Goal: Communication & Community: Answer question/provide support

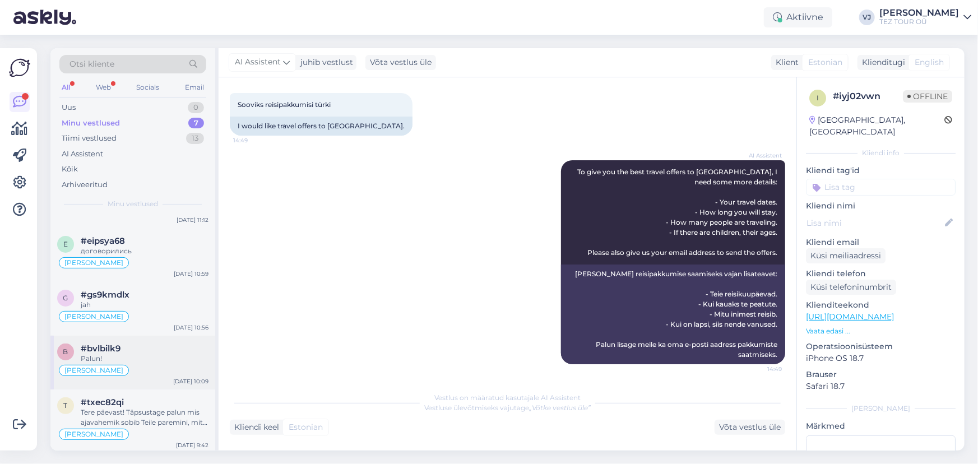
scroll to position [160, 0]
click at [147, 413] on div "Tere päevast! Täpsustage palun mis ajavahemik sobib Teile paremini, mitu reisij…" at bounding box center [145, 416] width 128 height 20
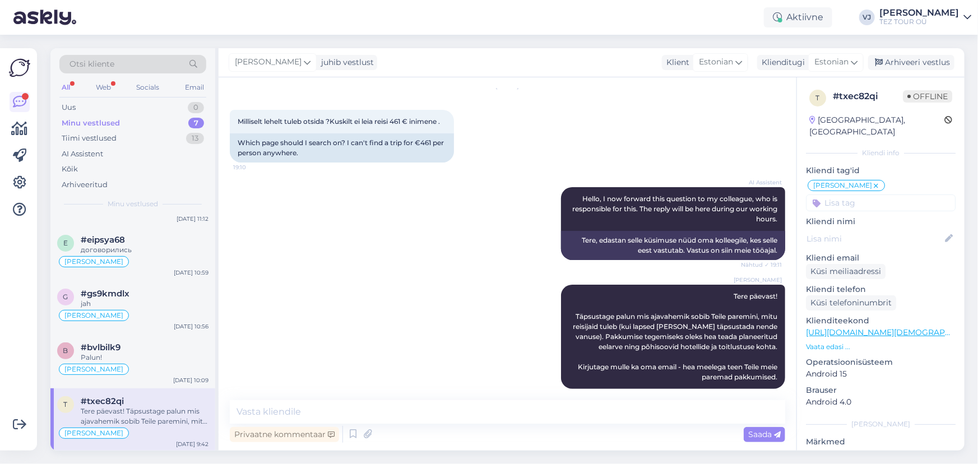
scroll to position [0, 0]
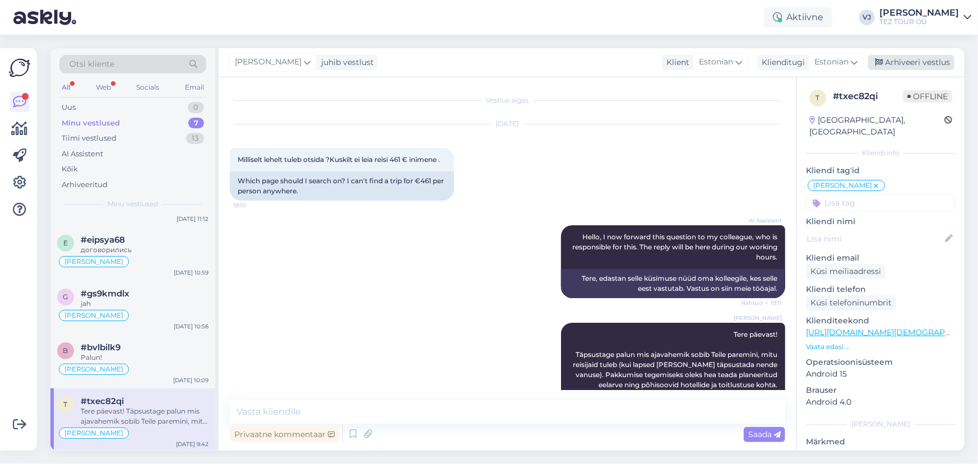
click at [902, 61] on div "Arhiveeri vestlus" at bounding box center [911, 62] width 86 height 15
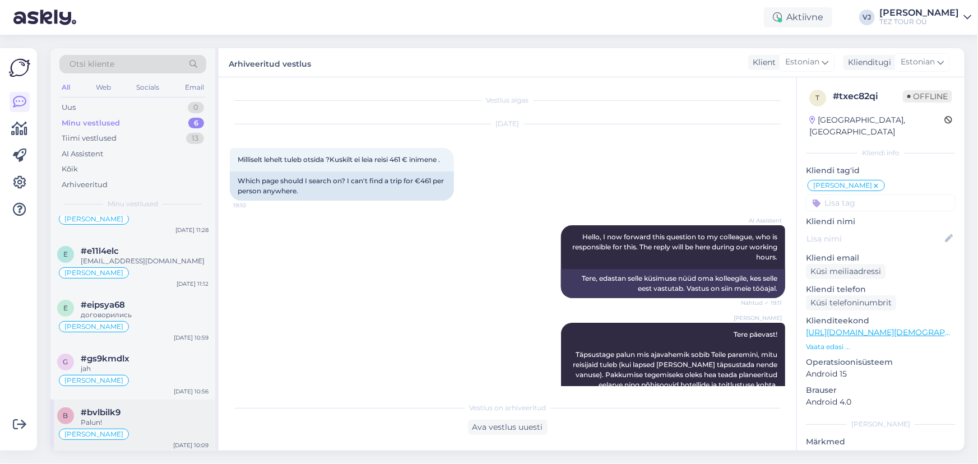
scroll to position [96, 0]
click at [127, 435] on div "Vladimir Suhtleb" at bounding box center [132, 432] width 151 height 13
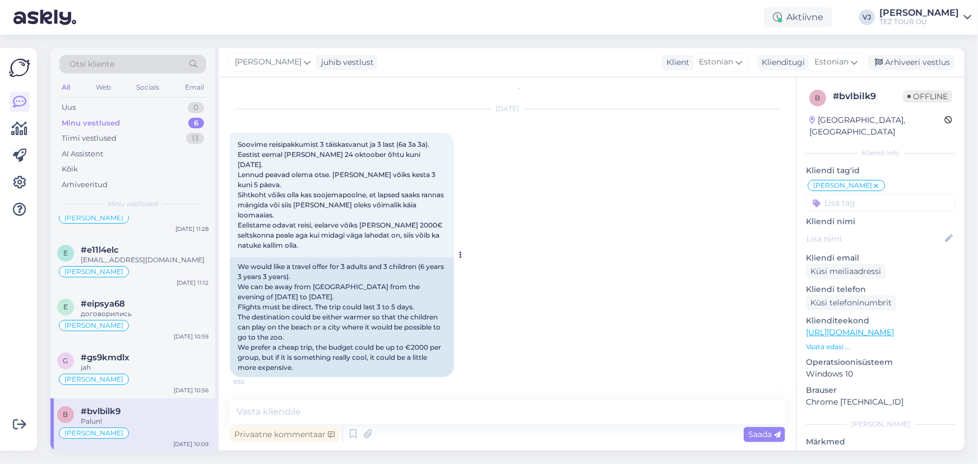
scroll to position [0, 0]
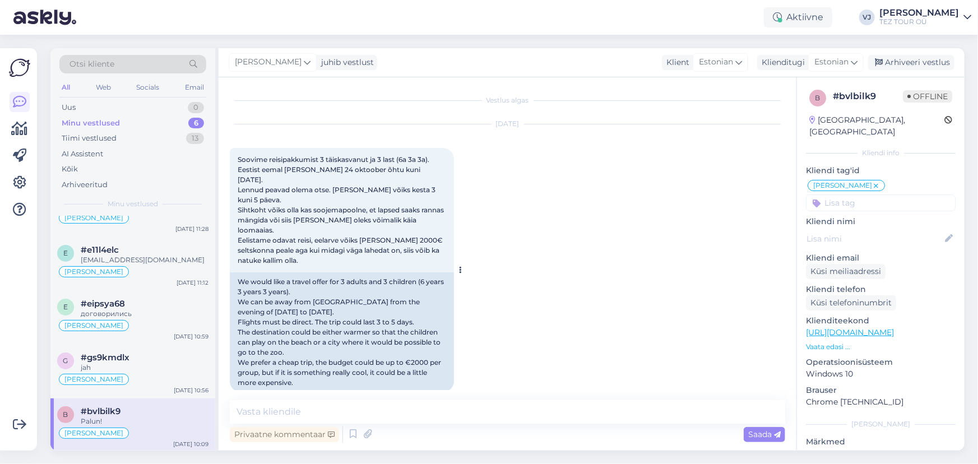
click at [240, 156] on span "Soovime reisipakkumist 3 täiskasvanut ja 3 last (6a 3a 3a). Eestist eemal saame…" at bounding box center [342, 209] width 208 height 109
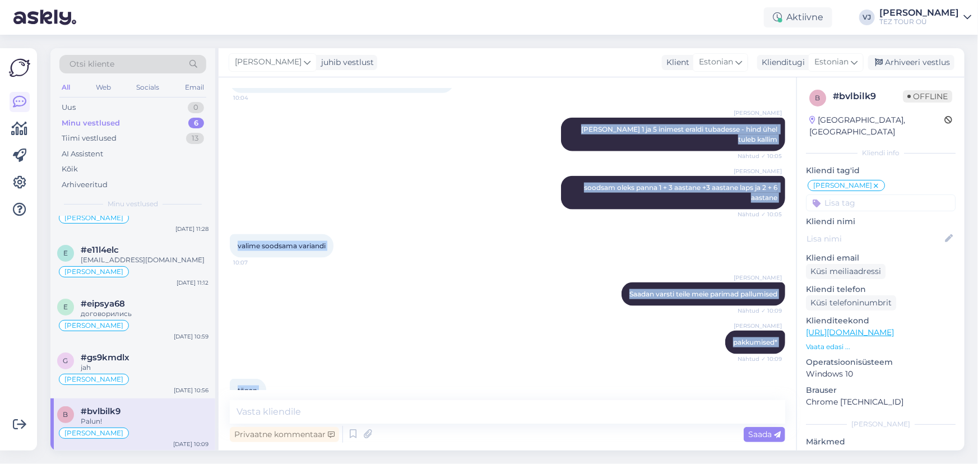
scroll to position [752, 0]
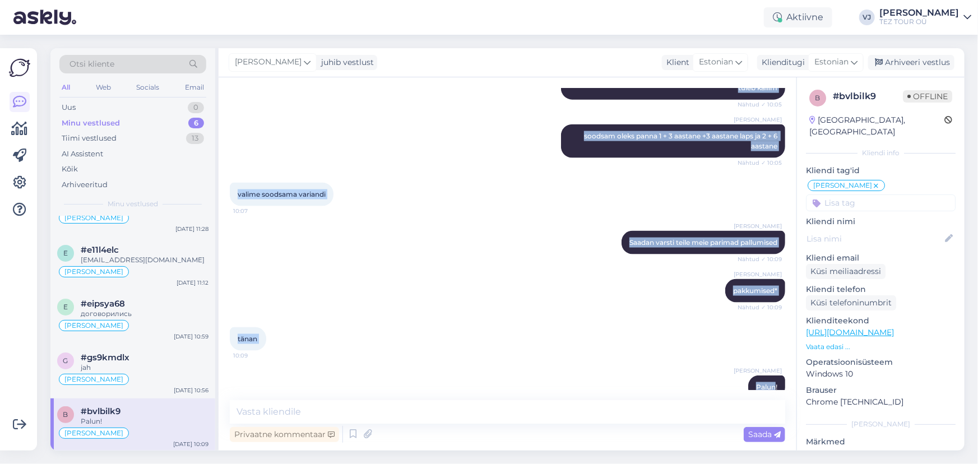
drag, startPoint x: 240, startPoint y: 156, endPoint x: 714, endPoint y: 387, distance: 527.4
click at [714, 387] on div "Vestlus algas Oct 6 2025 Soovime reisipakkumist 3 täiskasvanut ja 3 last (6a 3a…" at bounding box center [512, 239] width 565 height 301
copy div "Soovime reisipakkumist 3 täiskasvanut ja 3 last (6a 3a 3a). Eestist eemal saame…"
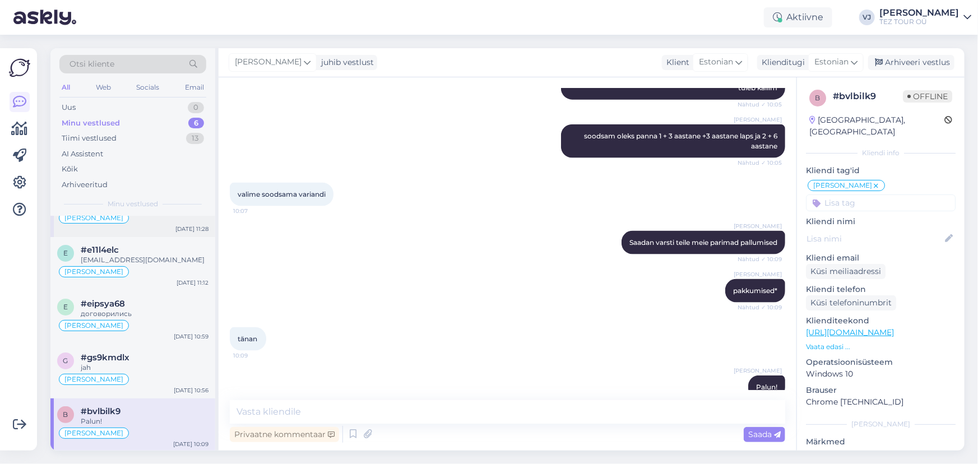
click at [145, 231] on div "d #dd7r2dr7 Ok Vladimir Suhtleb Oct 6 11:28" at bounding box center [132, 210] width 165 height 54
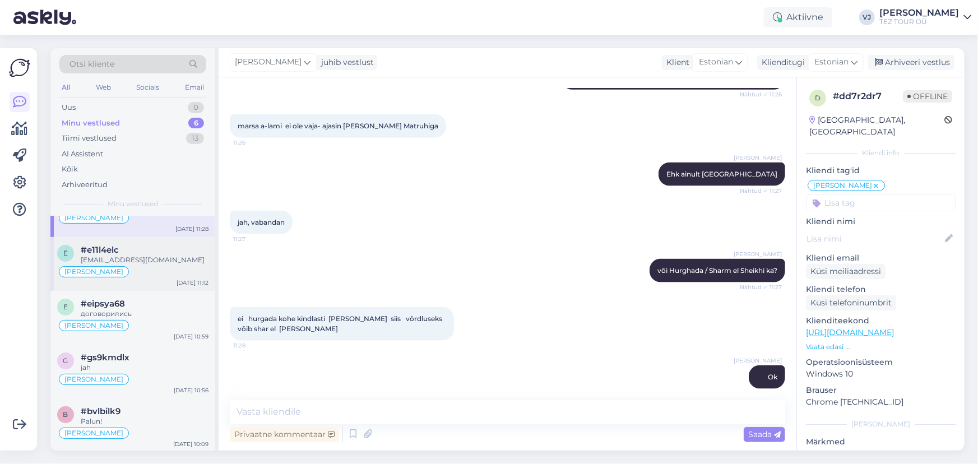
click at [157, 255] on div "[EMAIL_ADDRESS][DOMAIN_NAME]" at bounding box center [145, 260] width 128 height 10
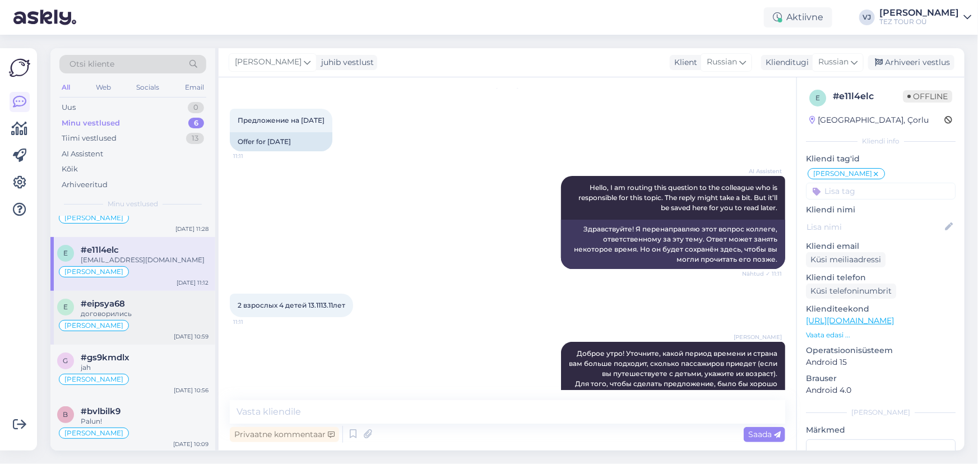
scroll to position [155, 0]
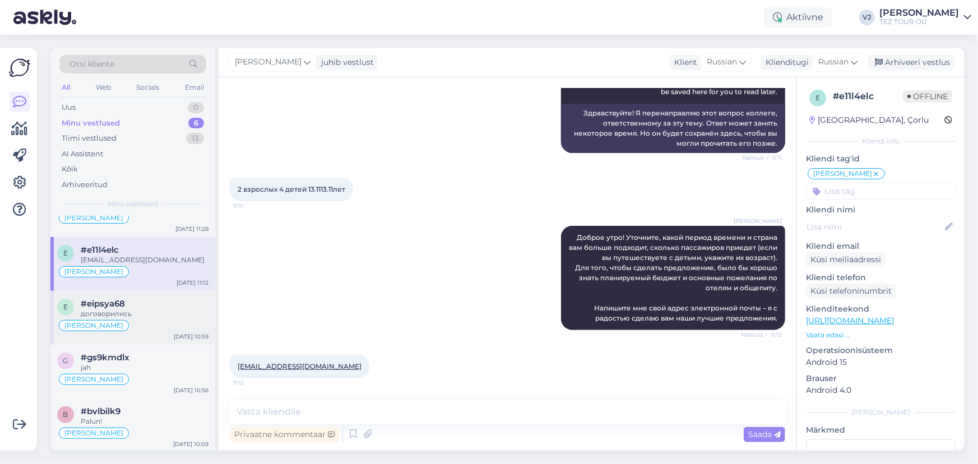
click at [151, 324] on div "[PERSON_NAME]" at bounding box center [132, 325] width 151 height 13
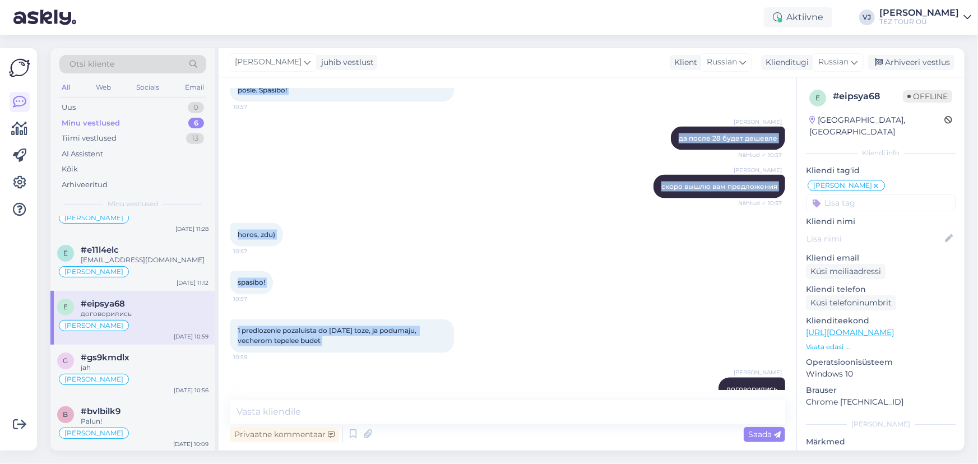
scroll to position [909, 0]
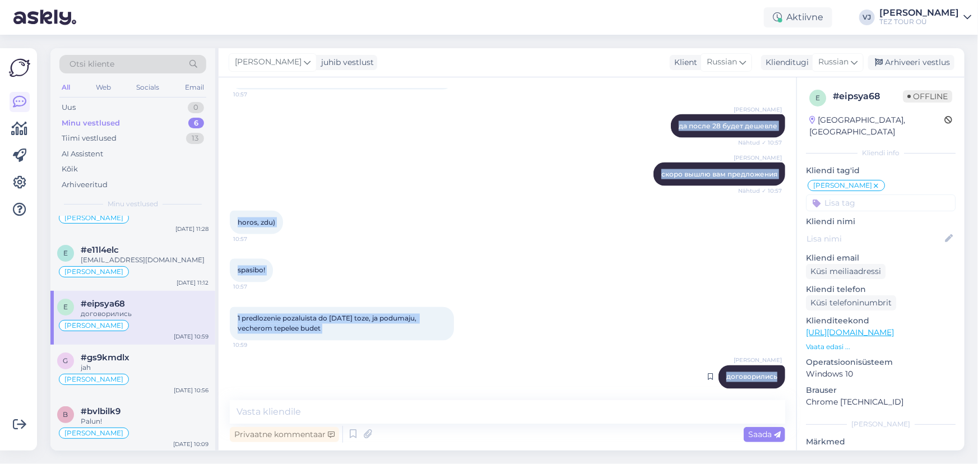
drag, startPoint x: 230, startPoint y: 157, endPoint x: 773, endPoint y: 364, distance: 580.9
click at [773, 364] on div "Vestlus algas Oct 6 2025 Horus Pardis Side na 7 nochei 29.10.2025 10:31 Horus P…" at bounding box center [512, 239] width 565 height 301
copy div "Horus Pardis Side na 7 nochei 29.10.2025 10:31 Horus Pardis Side na 7 nochei 29…"
click at [454, 122] on div "Vladimir Jutt да после 28 будет дешевле Nähtud ✓ 10:57" at bounding box center [507, 126] width 555 height 48
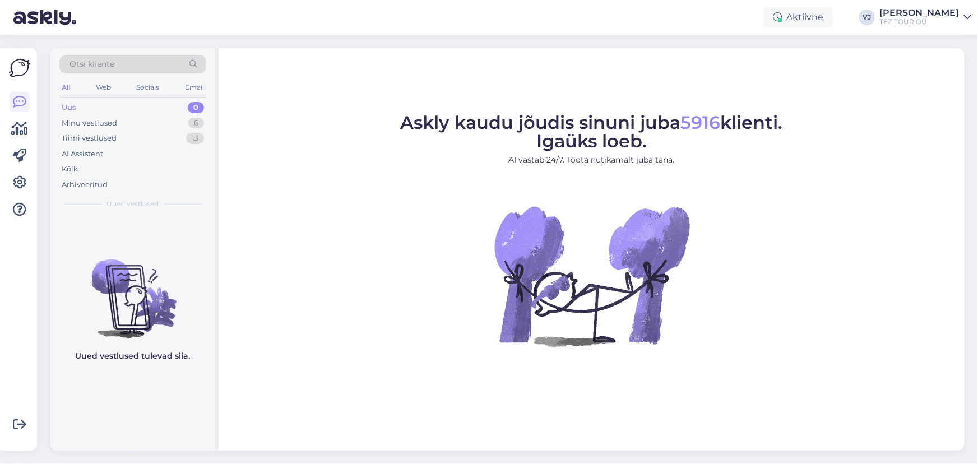
click at [157, 113] on div "Uus 0" at bounding box center [132, 108] width 147 height 16
click at [164, 128] on div "Minu vestlused 6" at bounding box center [132, 123] width 147 height 16
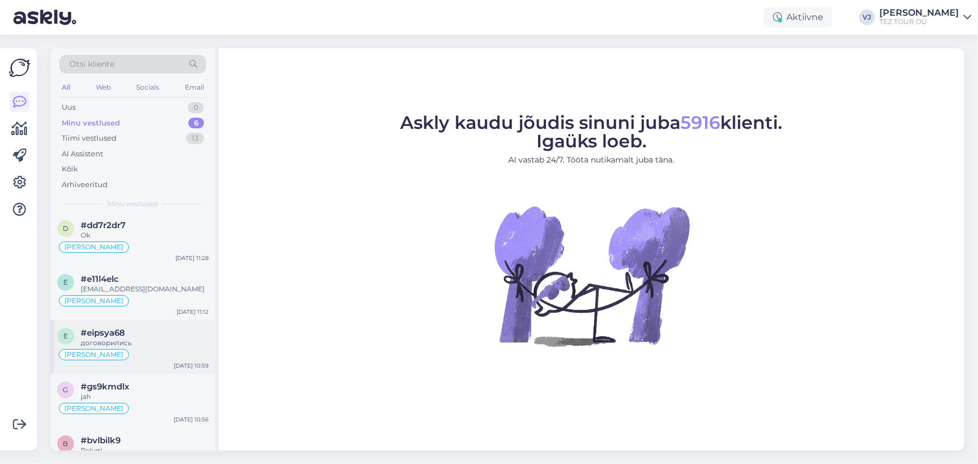
scroll to position [96, 0]
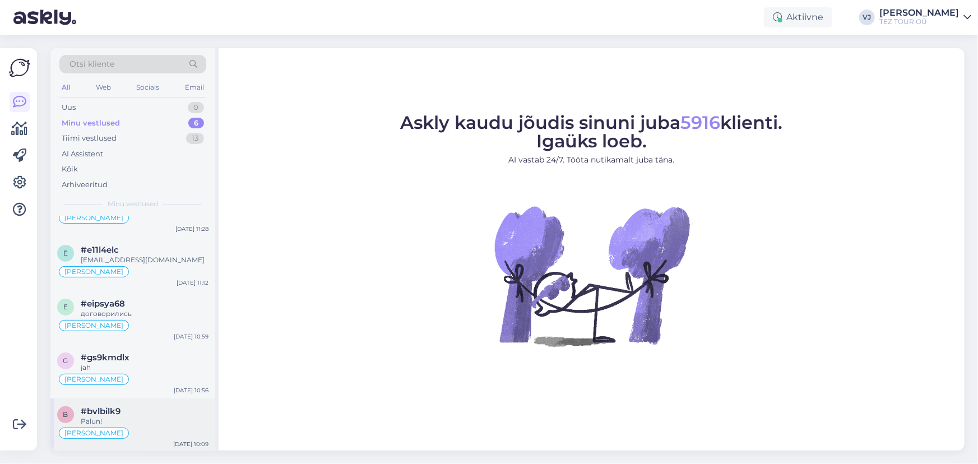
click at [160, 408] on div "#bvlbilk9" at bounding box center [145, 411] width 128 height 10
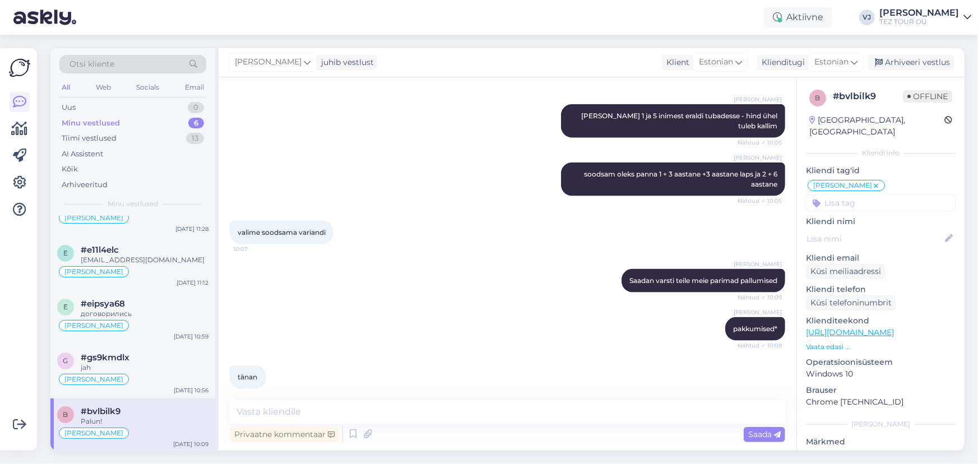
scroll to position [752, 0]
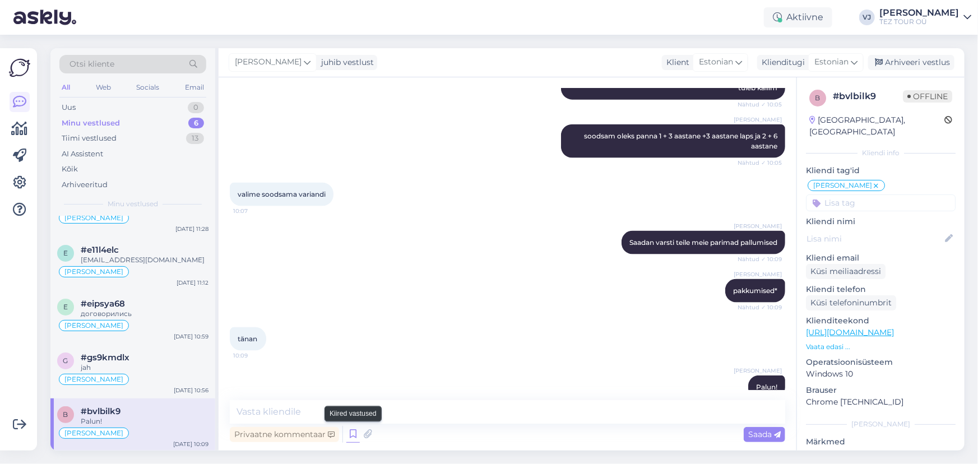
click at [354, 432] on icon at bounding box center [352, 434] width 13 height 17
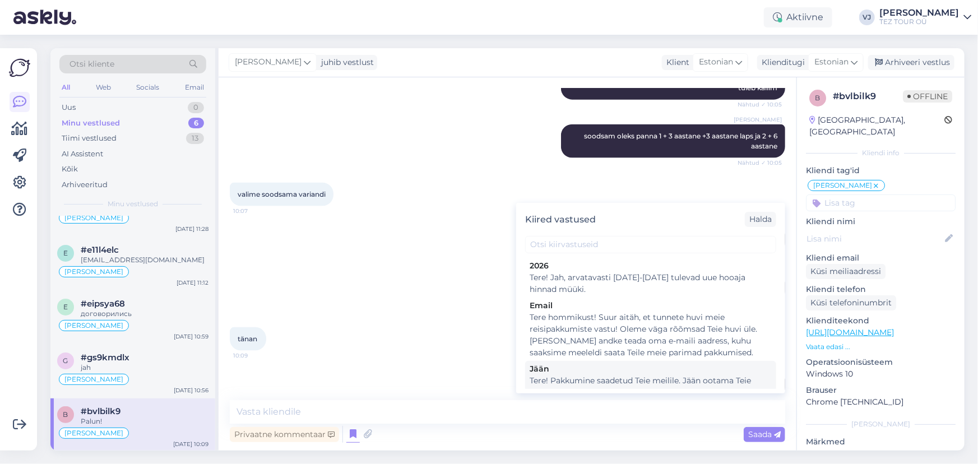
scroll to position [1, 0]
click at [694, 375] on div "Tere! Pakkumine saadetud Teie meilile. Jään ootama Teie valikut ja broneerimiss…" at bounding box center [650, 386] width 242 height 24
type textarea "Tere! Pakkumine saadetud Teie meilile. Jään ootama Teie valikut ja broneerimiss…"
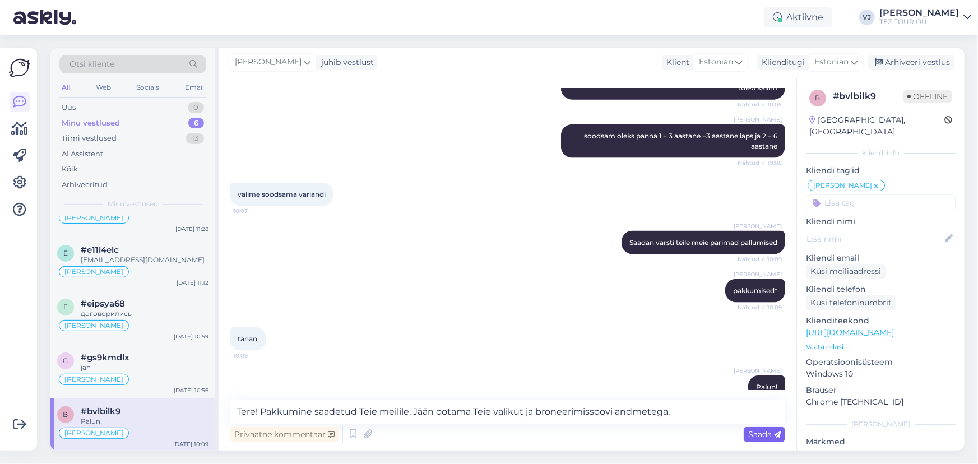
click at [764, 437] on span "Saada" at bounding box center [764, 434] width 32 height 10
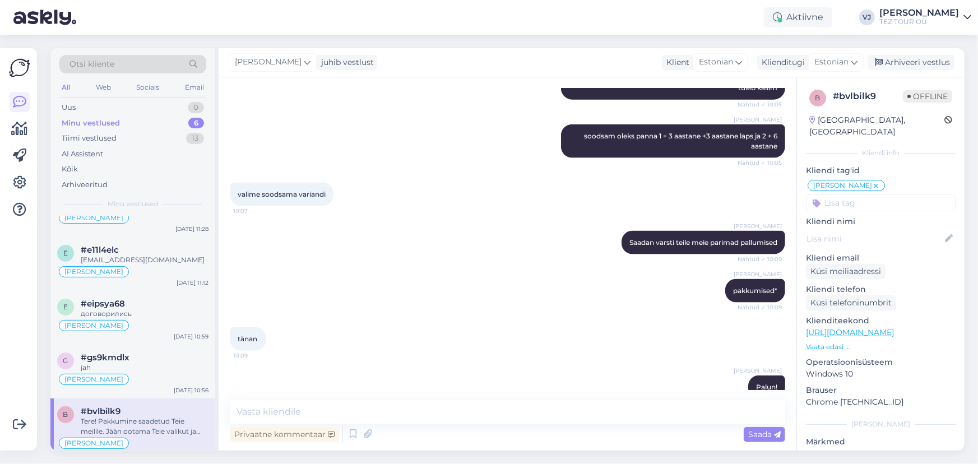
scroll to position [811, 0]
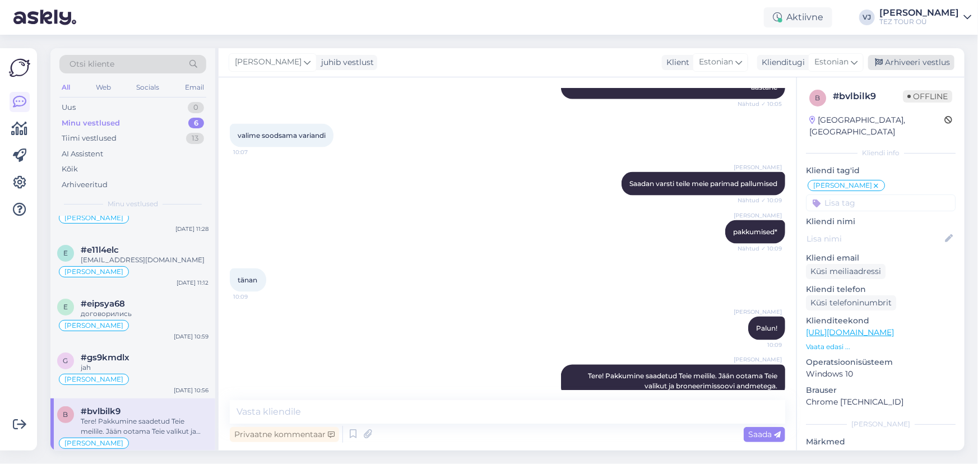
click at [925, 69] on div "Arhiveeri vestlus" at bounding box center [911, 62] width 86 height 15
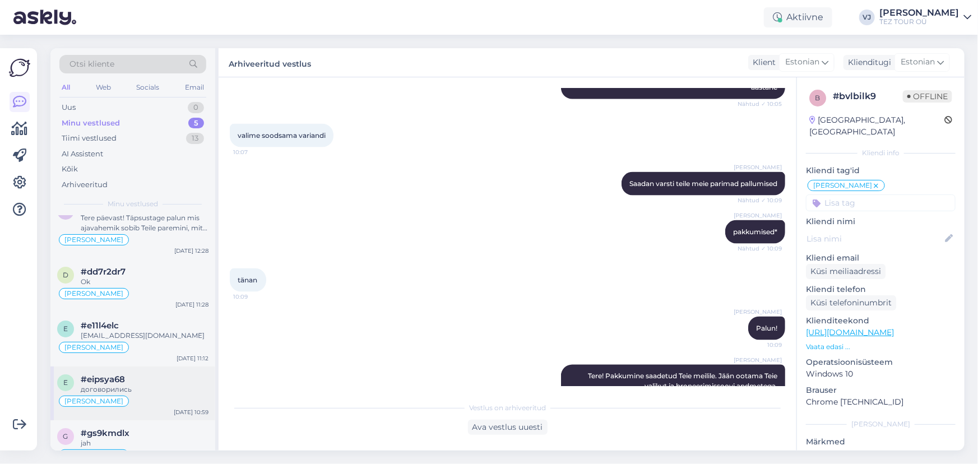
scroll to position [43, 0]
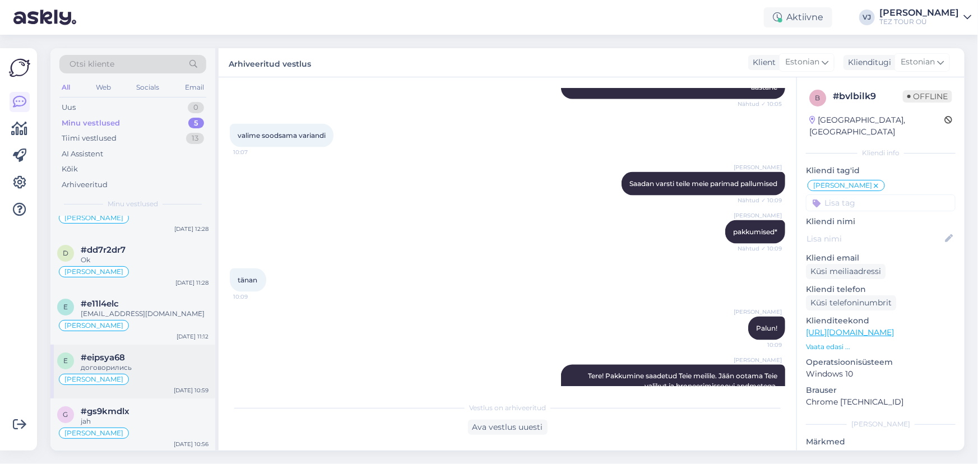
click at [145, 362] on div "договорились" at bounding box center [145, 367] width 128 height 10
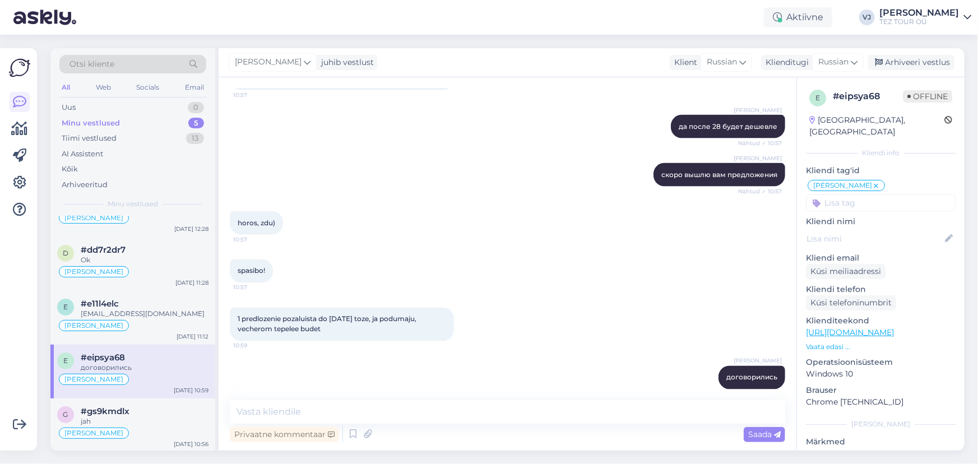
scroll to position [909, 0]
click at [354, 436] on icon at bounding box center [352, 434] width 13 height 17
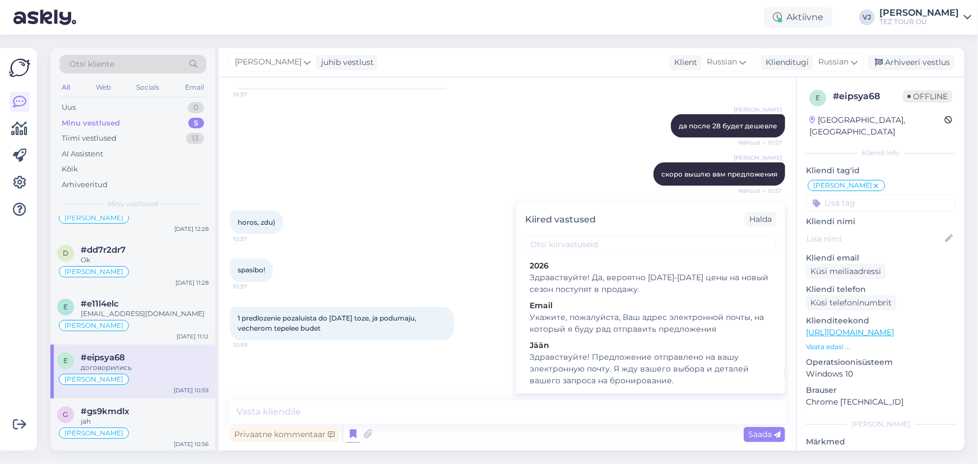
drag, startPoint x: 690, startPoint y: 370, endPoint x: 767, endPoint y: 410, distance: 87.4
click at [690, 369] on div "Здравствуйте! Предложение отправлено на вашу электронную почту. Я жду вашего вы…" at bounding box center [650, 368] width 242 height 35
type textarea "Здравствуйте! Предложение отправлено на вашу электронную почту. Я жду вашего вы…"
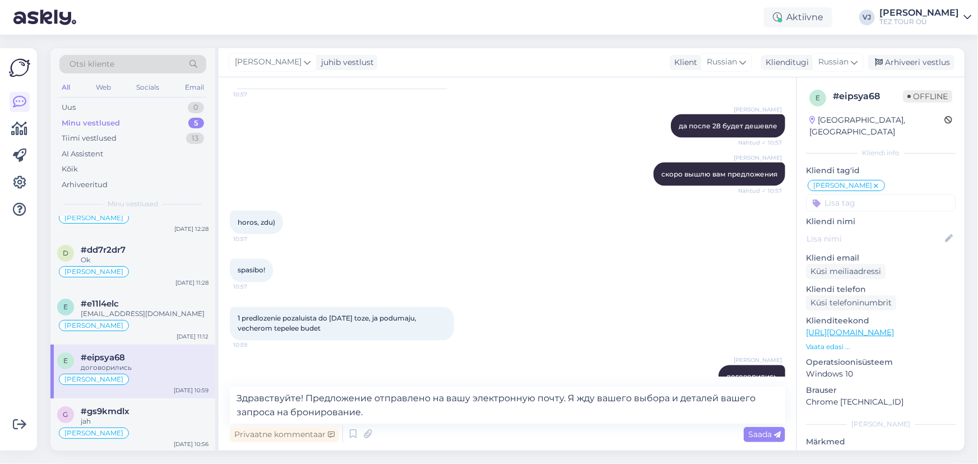
click at [772, 432] on span "Saada" at bounding box center [764, 434] width 32 height 10
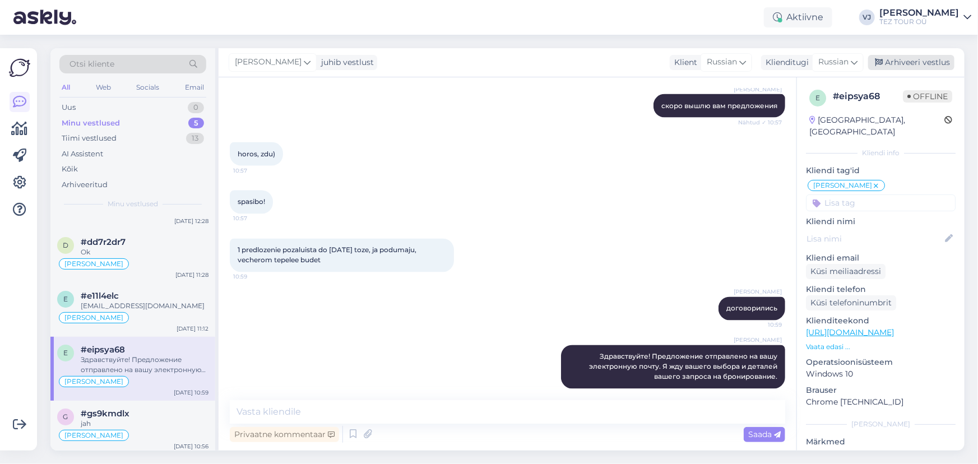
scroll to position [53, 0]
click at [943, 61] on div "Arhiveeri vestlus" at bounding box center [911, 62] width 86 height 15
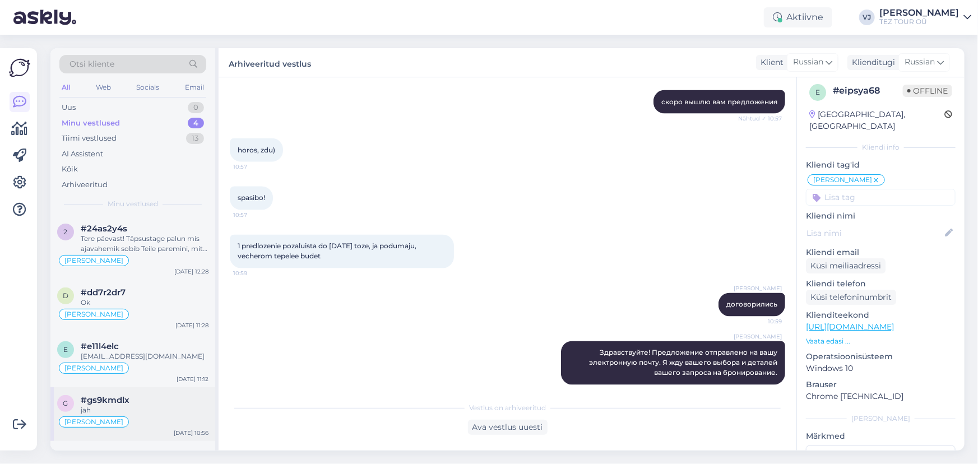
scroll to position [6, 0]
click at [109, 396] on span "#gs9kmdlx" at bounding box center [105, 400] width 49 height 10
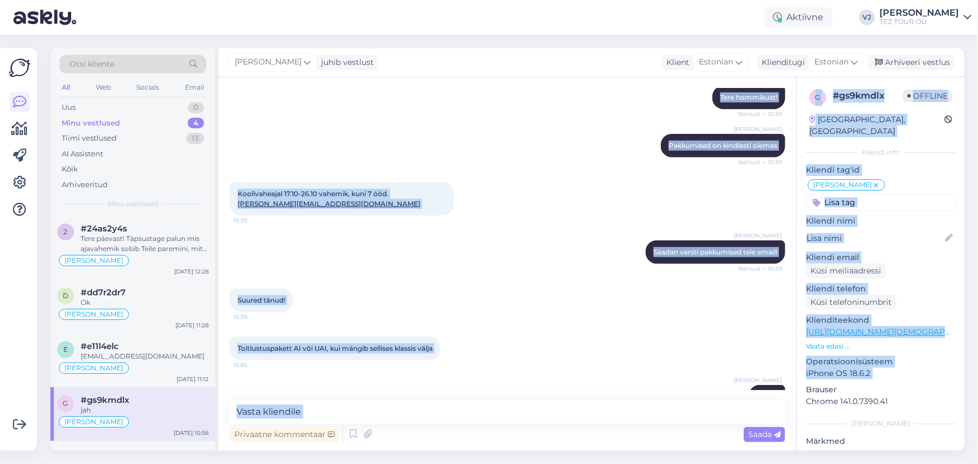
scroll to position [2, 0]
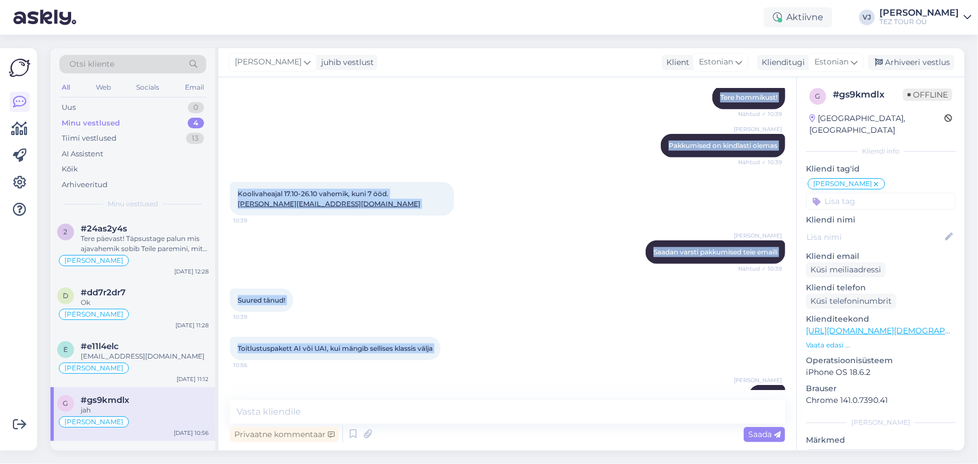
drag, startPoint x: 235, startPoint y: 156, endPoint x: 774, endPoint y: 372, distance: 580.0
click at [774, 372] on div "Vestlus algas Oct 6 2025 Tere, kas Teil oleks pakkuda veel koolivaheaja kanti (…" at bounding box center [512, 239] width 565 height 301
copy div "Tere, kas Teil oleks pakkuda veel koolivaheaja kanti (18.okt - 27.okt) Türgi re…"
click at [558, 276] on div "Suured tänud! 10:39" at bounding box center [507, 300] width 555 height 48
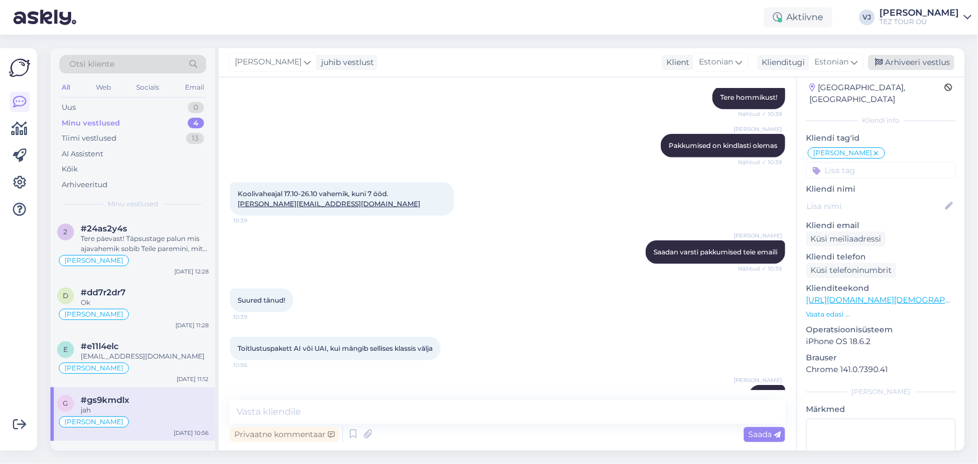
click at [930, 62] on div "Arhiveeri vestlus" at bounding box center [911, 62] width 86 height 15
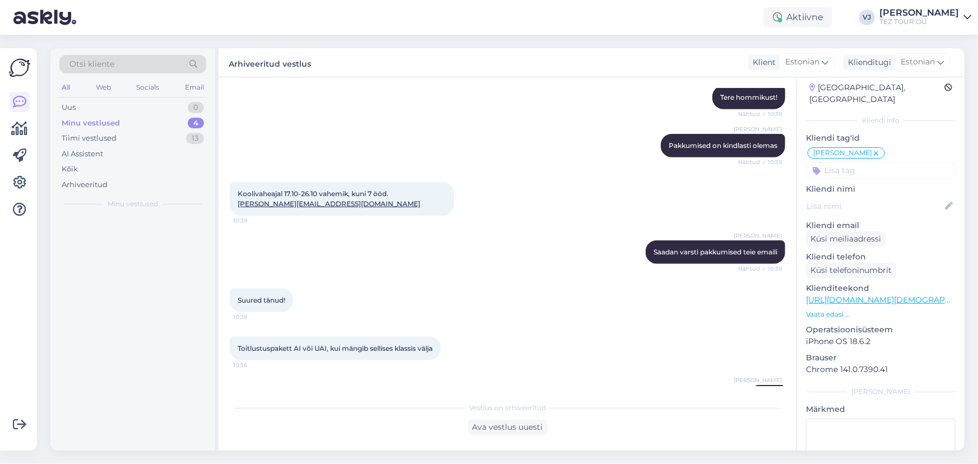
scroll to position [33, 0]
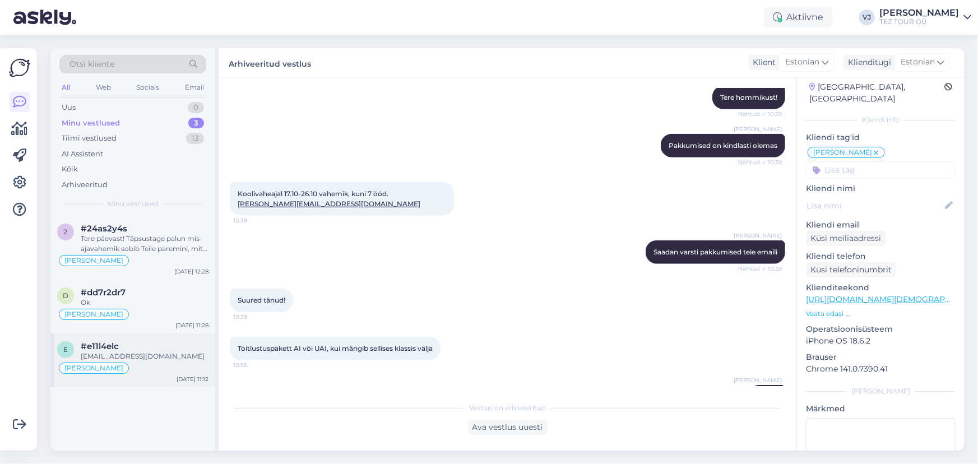
click at [133, 363] on div "[PERSON_NAME]" at bounding box center [132, 367] width 151 height 13
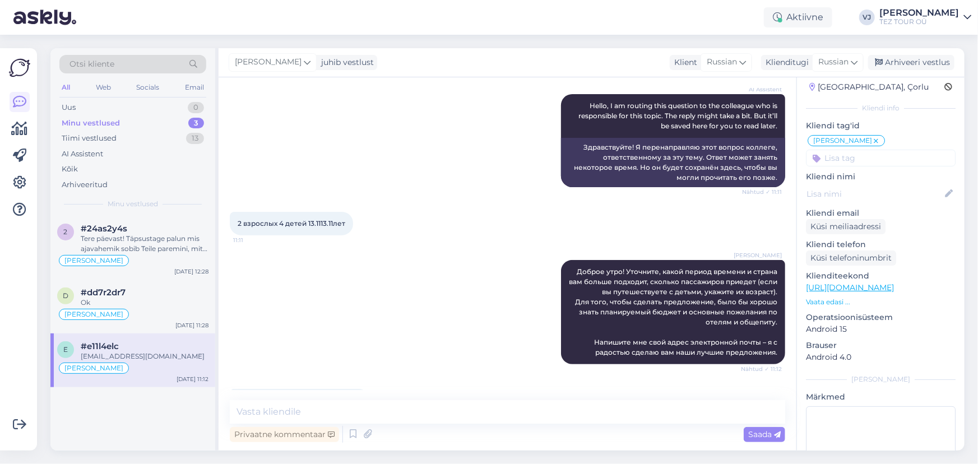
scroll to position [155, 0]
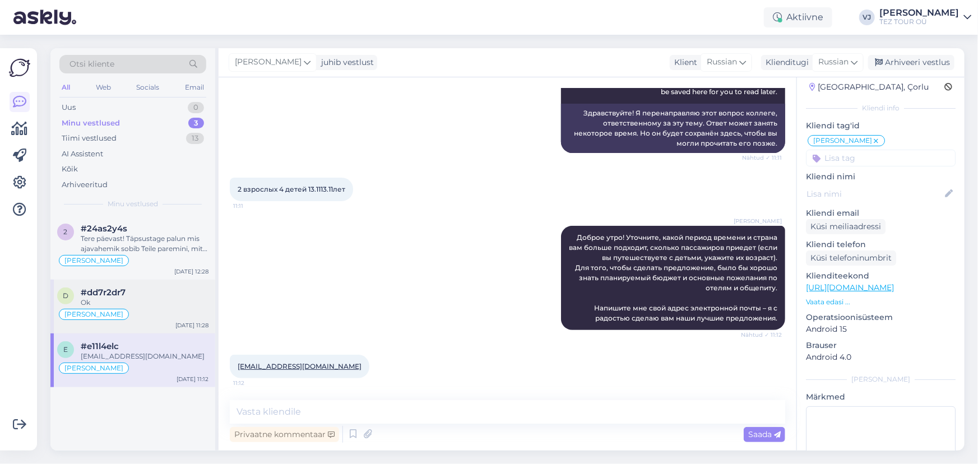
click at [142, 306] on div "Ok" at bounding box center [145, 302] width 128 height 10
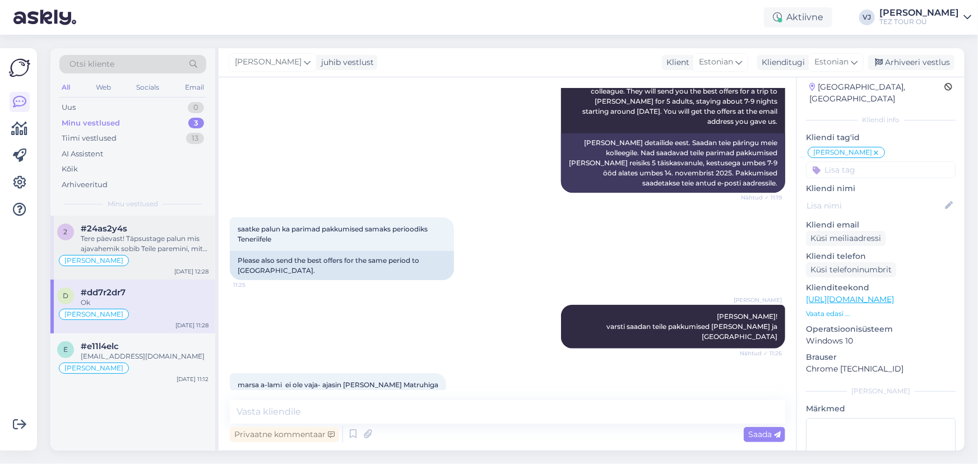
scroll to position [494, 0]
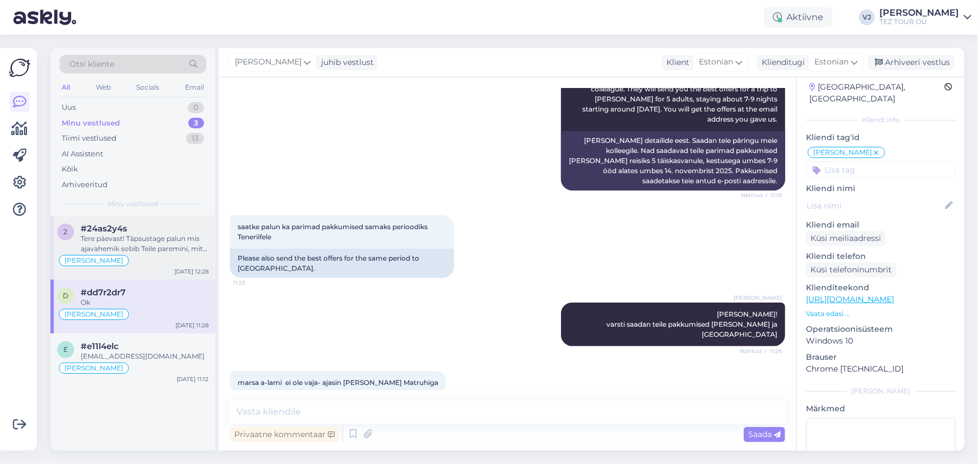
click at [146, 220] on div "2 #24as2y4s Tere päevast! Täpsustage palun mis ajavahemik sobib Teile paremini,…" at bounding box center [132, 248] width 165 height 64
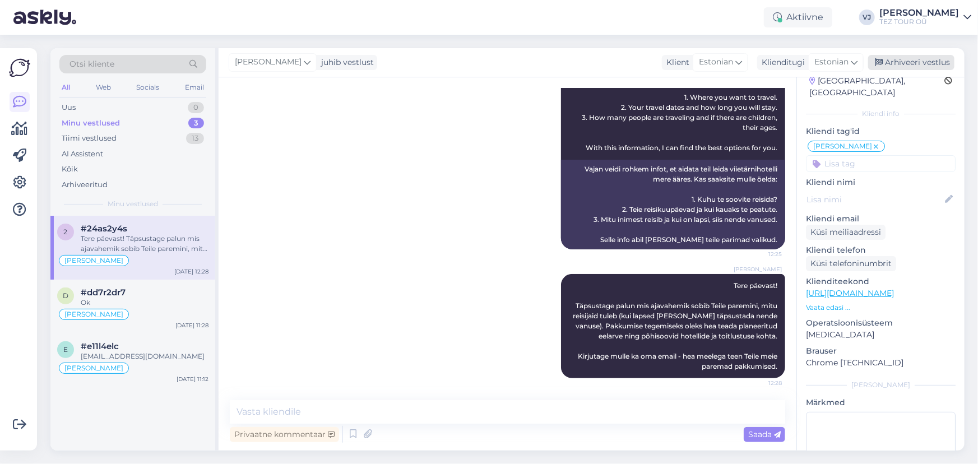
scroll to position [39, 0]
click at [934, 63] on div "Arhiveeri vestlus" at bounding box center [911, 62] width 86 height 15
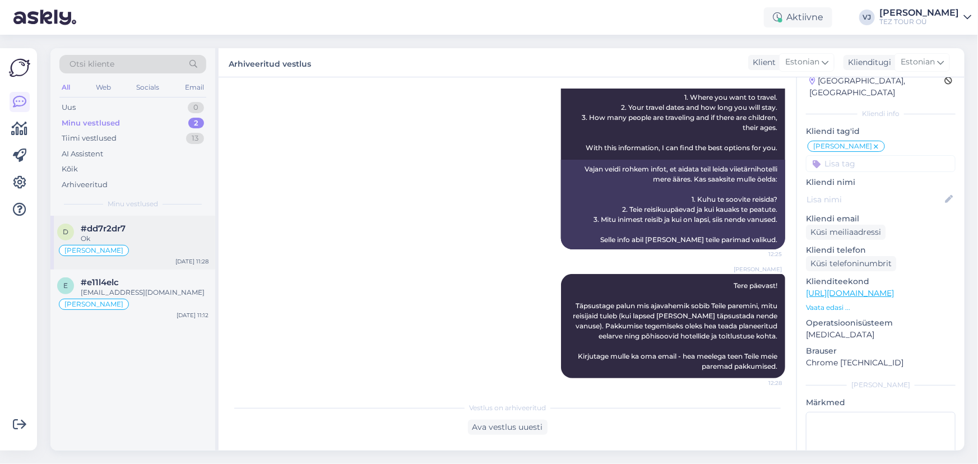
click at [160, 244] on div "[PERSON_NAME]" at bounding box center [132, 250] width 151 height 13
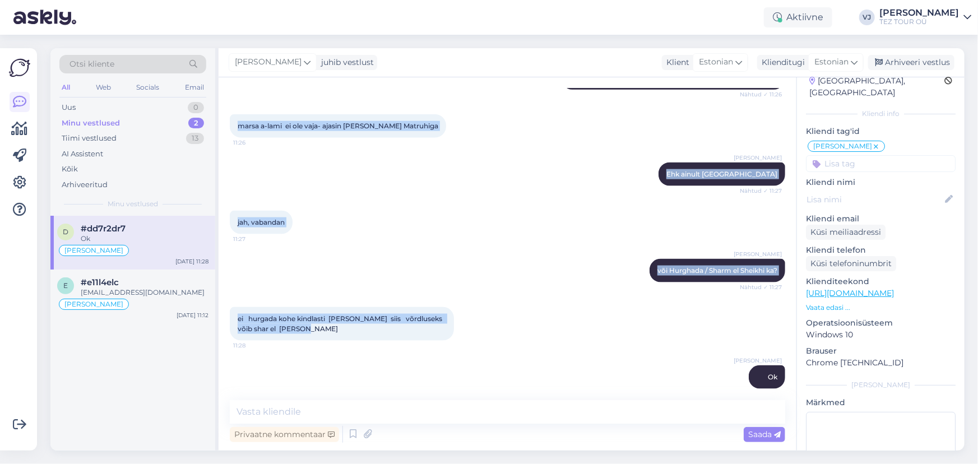
scroll to position [0, 0]
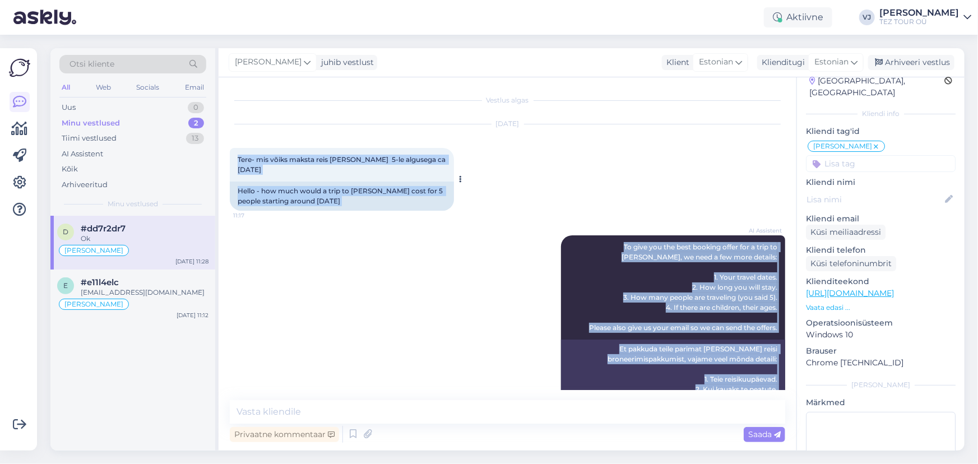
drag, startPoint x: 327, startPoint y: 320, endPoint x: 232, endPoint y: 151, distance: 193.7
click at [232, 151] on div "Vestlus algas [DATE] Tere- mis võiks maksta reis [PERSON_NAME] 5-le algusega ca…" at bounding box center [512, 239] width 565 height 301
copy div "Tere- mis võiks maksta reis Marsa Alam 5-le algusega ca 14.11.25 11:17 Hello - …"
click at [141, 110] on div "Uus 1" at bounding box center [132, 108] width 147 height 16
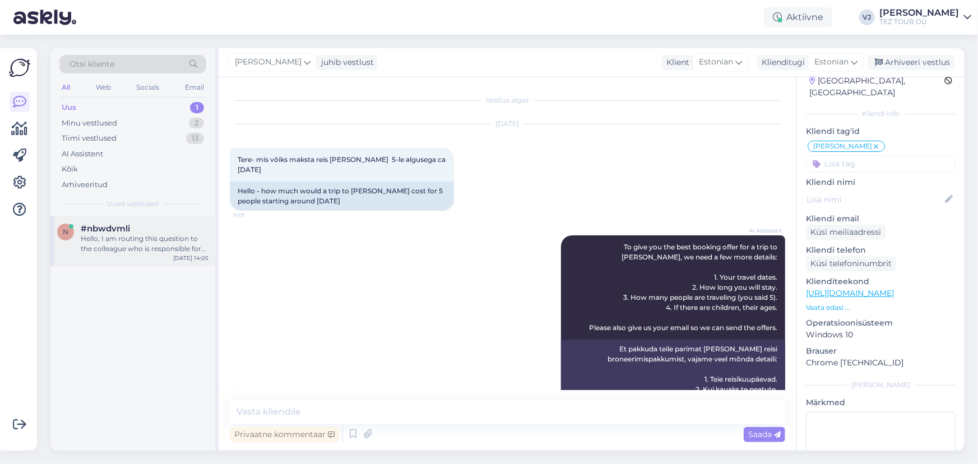
drag, startPoint x: 138, startPoint y: 246, endPoint x: 175, endPoint y: 240, distance: 38.0
click at [138, 246] on div "Hello, I am routing this question to the colleague who is responsible for this …" at bounding box center [145, 244] width 128 height 20
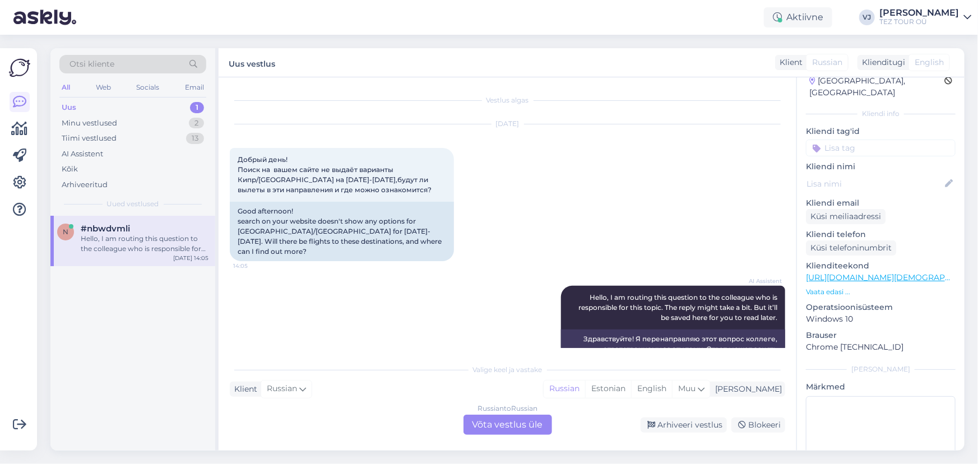
click at [509, 420] on div "Russian to Russian Võta vestlus üle" at bounding box center [507, 425] width 89 height 20
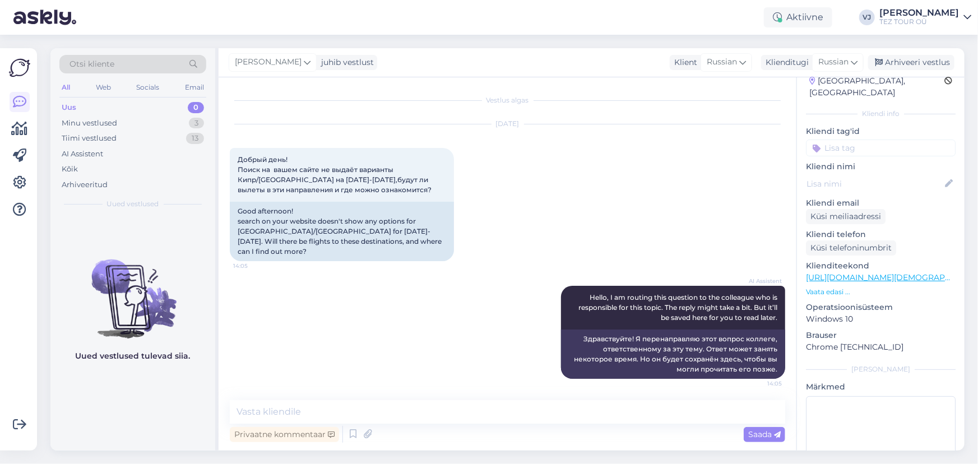
click at [845, 139] on input at bounding box center [881, 147] width 150 height 17
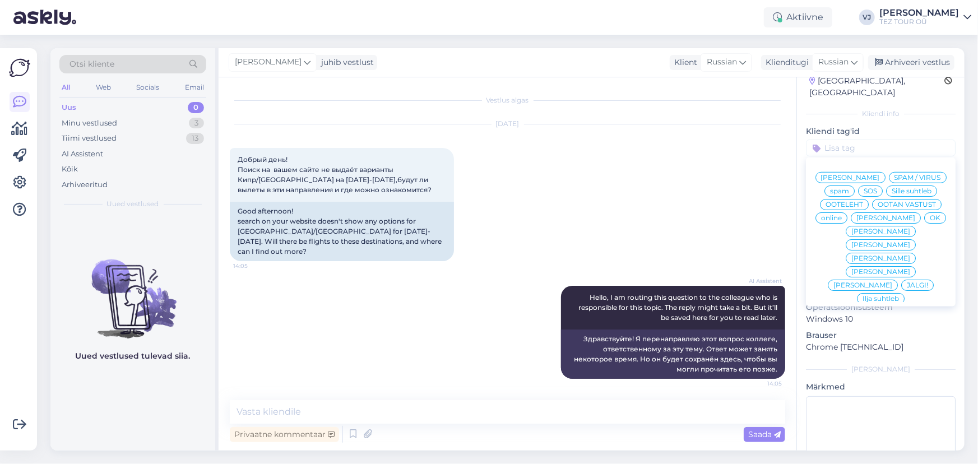
click at [867, 174] on span "[PERSON_NAME]" at bounding box center [850, 177] width 59 height 7
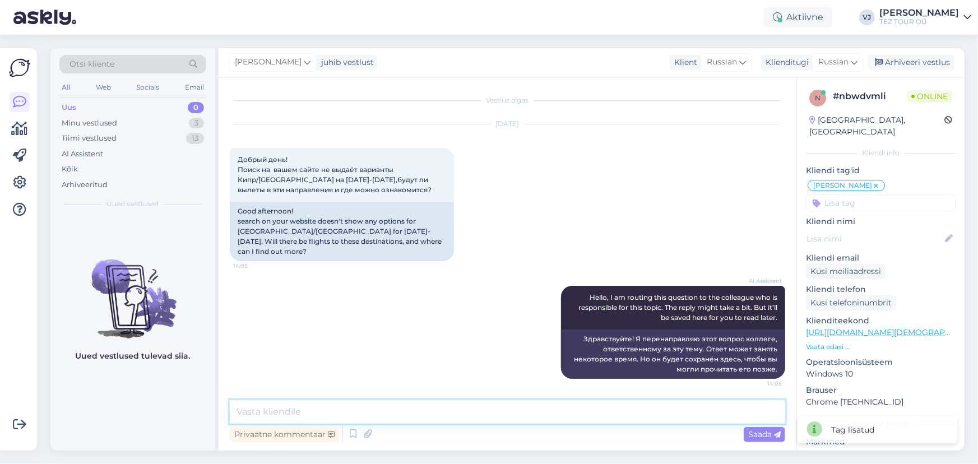
click at [406, 417] on textarea at bounding box center [507, 412] width 555 height 24
type textarea "L"
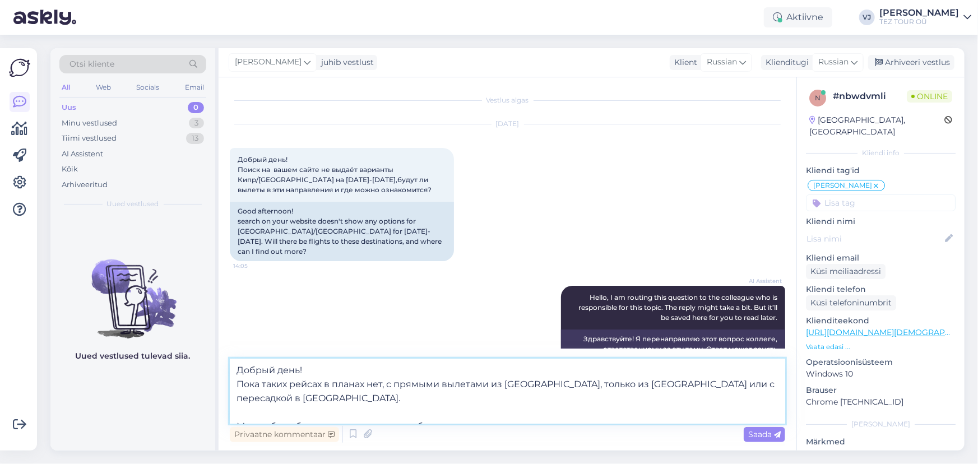
type textarea "Добрый день! Пока таких рейсах в планах нет, с прямыми вылетами из Таллинна, то…"
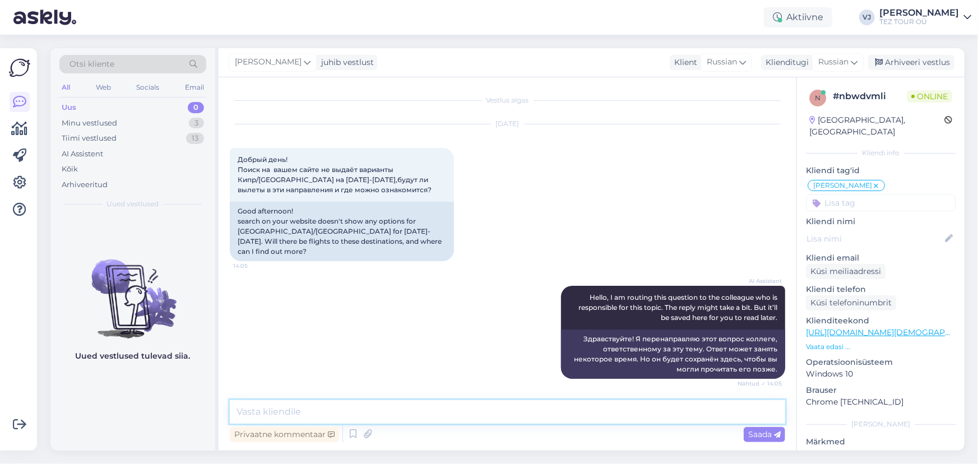
click at [321, 412] on textarea at bounding box center [507, 412] width 555 height 24
type textarea "Рад помочь"
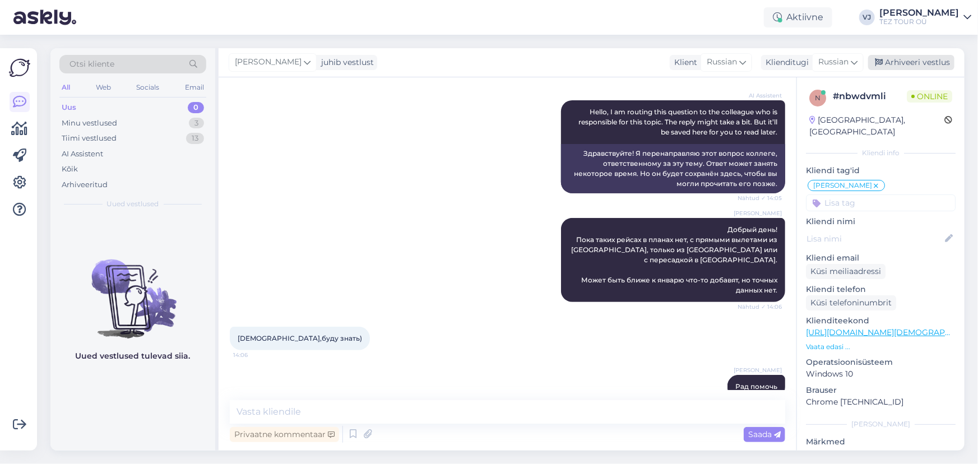
click at [923, 56] on div "Arhiveeri vestlus" at bounding box center [911, 62] width 86 height 15
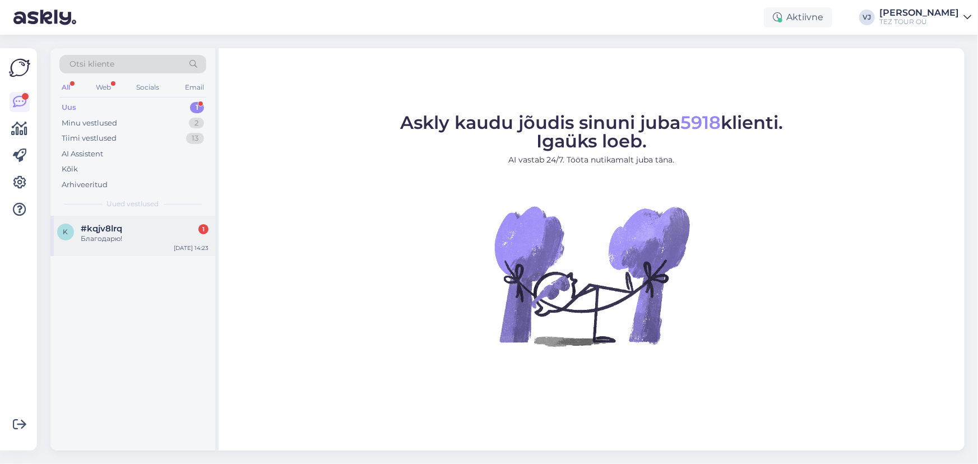
click at [155, 244] on div "k #kqjv8lrq 1 Благодарю! Oct 6 14:23" at bounding box center [132, 236] width 165 height 40
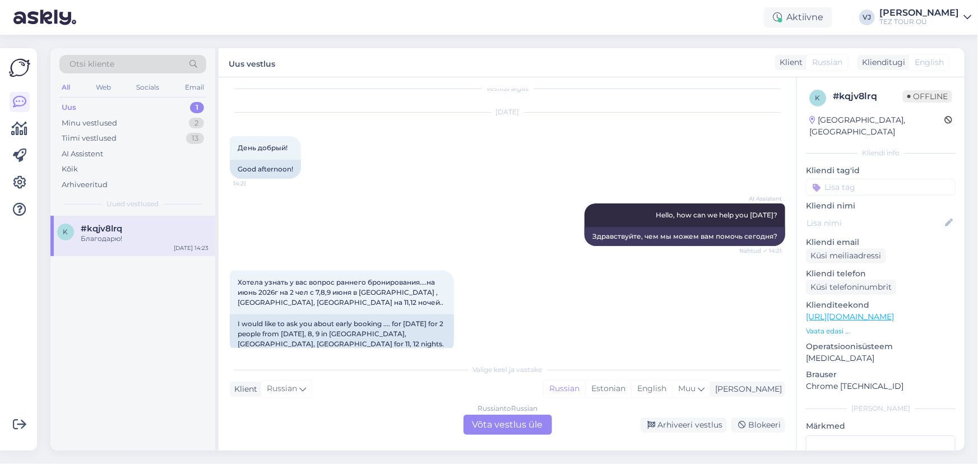
scroll to position [11, 0]
click at [489, 419] on div "Russian to Russian Võta vestlus üle" at bounding box center [507, 425] width 89 height 20
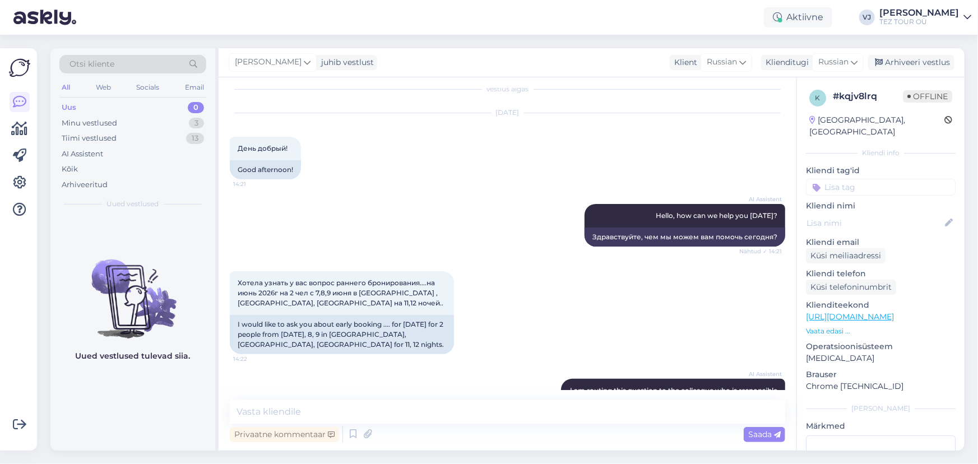
click at [894, 179] on input at bounding box center [881, 187] width 150 height 17
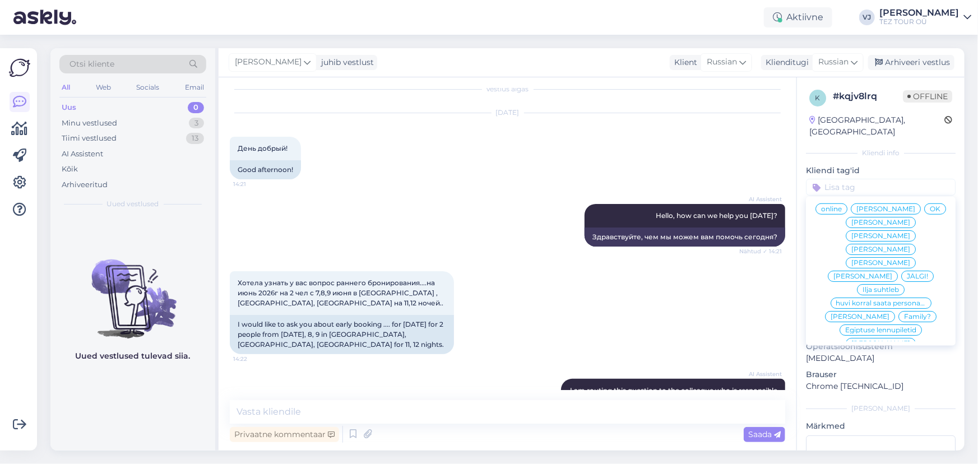
scroll to position [49, 0]
click at [880, 286] on span "Ilja suhtleb" at bounding box center [880, 289] width 36 height 7
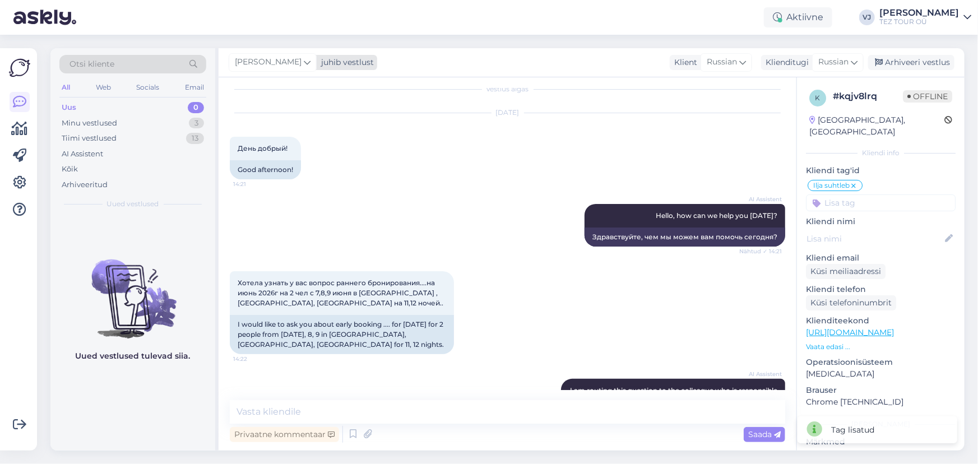
click at [304, 61] on icon at bounding box center [307, 62] width 7 height 12
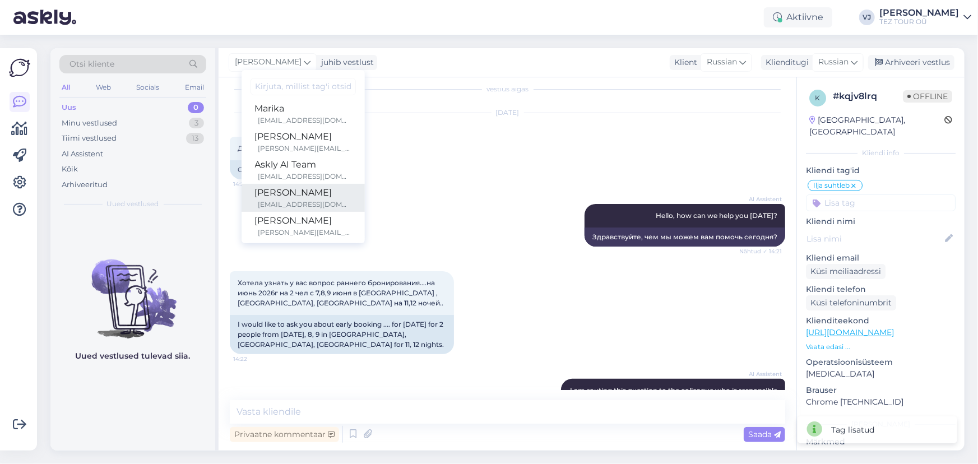
scroll to position [176, 0]
click at [291, 184] on div "[PERSON_NAME]" at bounding box center [303, 187] width 96 height 13
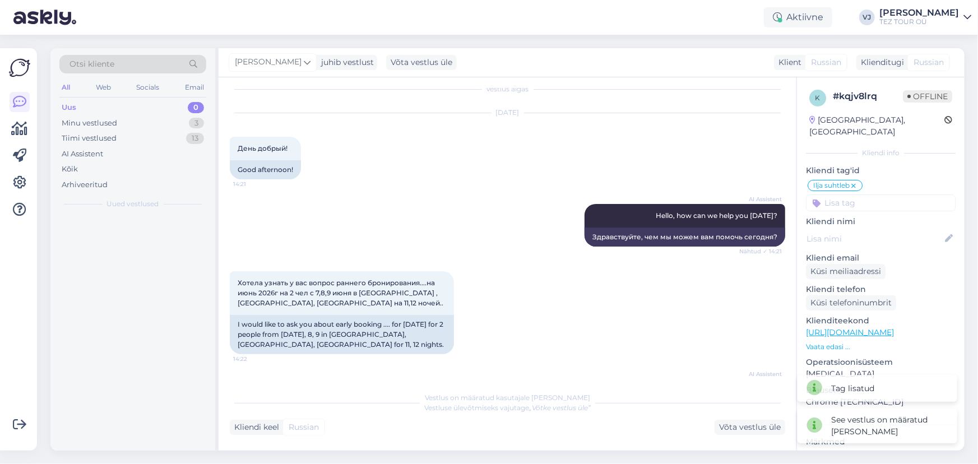
scroll to position [11, 0]
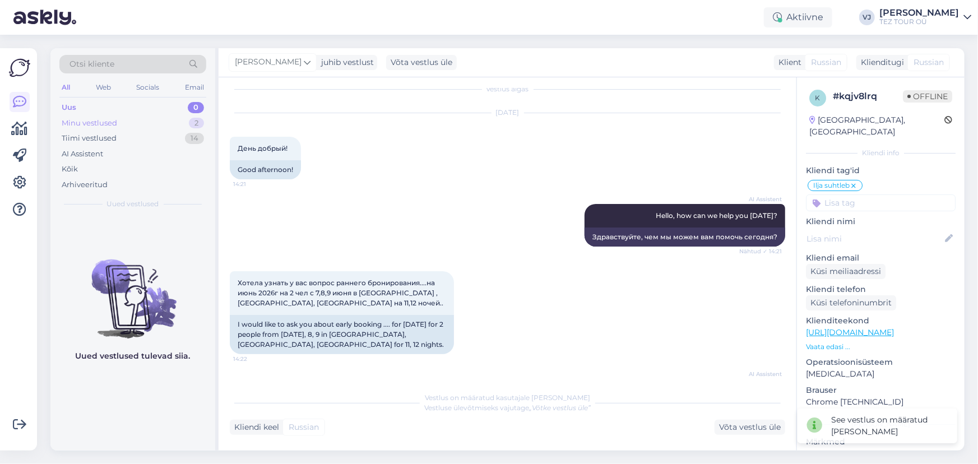
click at [119, 122] on div "Minu vestlused 2" at bounding box center [132, 123] width 147 height 16
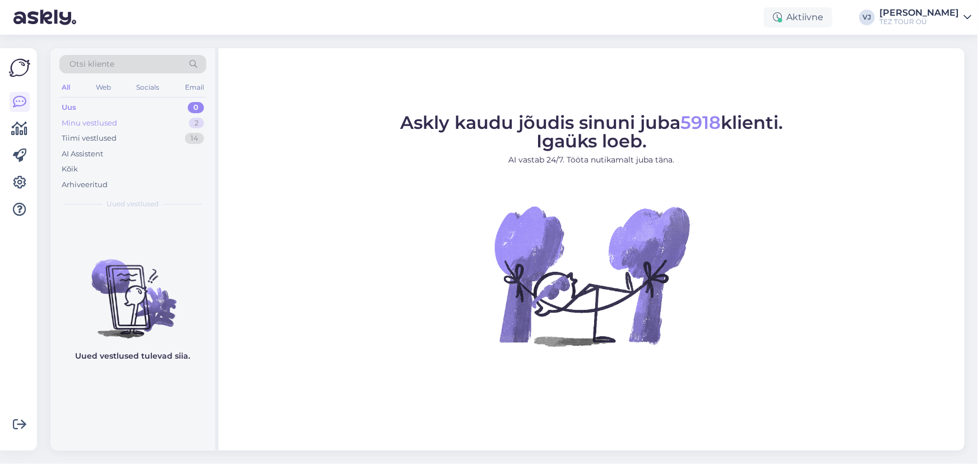
click at [166, 122] on div "Minu vestlused 2" at bounding box center [132, 123] width 147 height 16
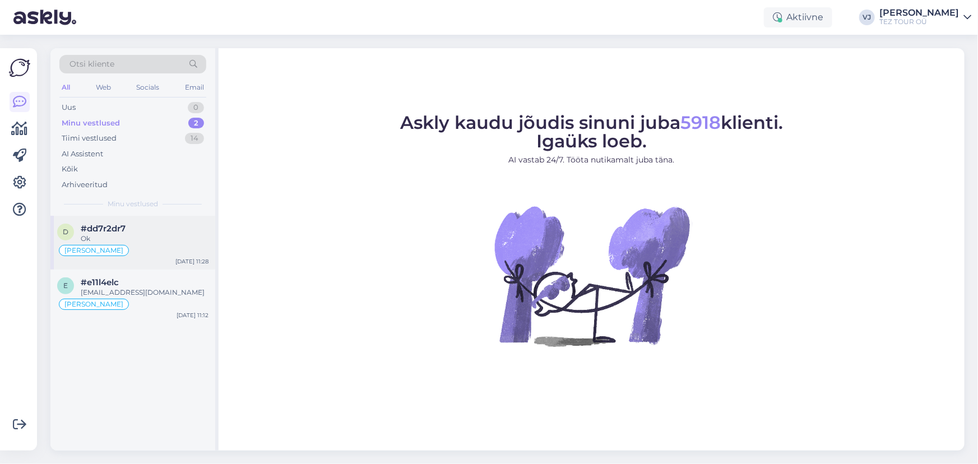
click at [168, 239] on div "Ok" at bounding box center [145, 239] width 128 height 10
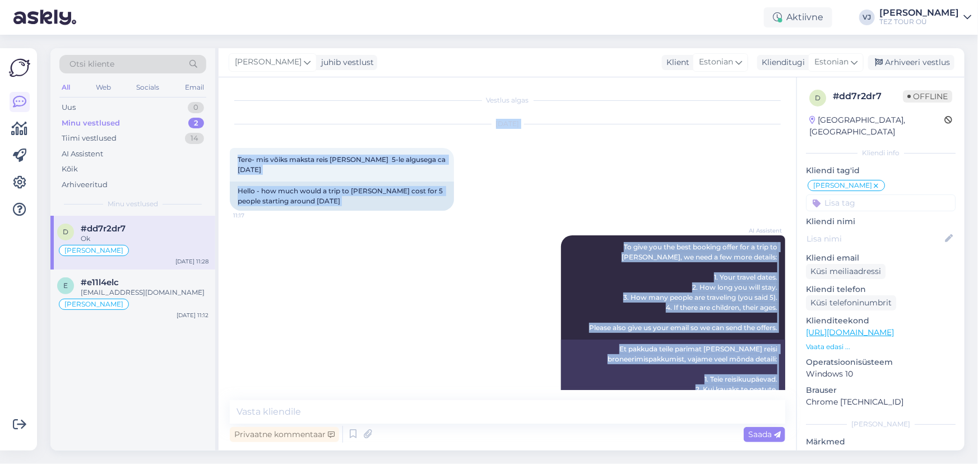
drag, startPoint x: 365, startPoint y: 317, endPoint x: 334, endPoint y: 127, distance: 192.9
click at [334, 127] on div "Vestlus algas [DATE] Tere- mis võiks maksta reis [PERSON_NAME] 5-le algusega ca…" at bounding box center [512, 239] width 565 height 301
copy div "Lor 1 1900 Ipsu- dol sitam consec adip Elits Doei 8-te incididu ut 63.54.97 93:…"
click at [353, 434] on icon at bounding box center [352, 434] width 13 height 17
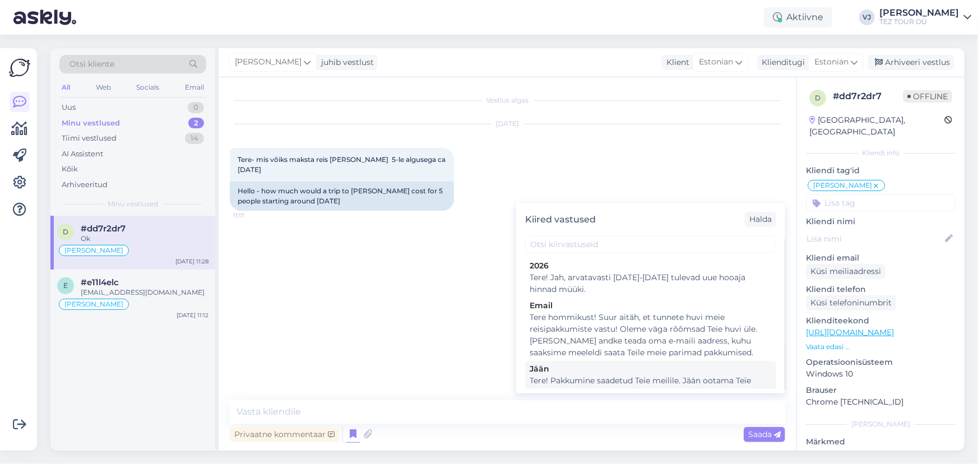
click at [703, 379] on div "Tere! Pakkumine saadetud Teie meilile. Jään ootama Teie valikut ja broneerimiss…" at bounding box center [650, 387] width 242 height 24
type textarea "Tere! Pakkumine saadetud Teie meilile. Jään ootama Teie valikut ja broneerimiss…"
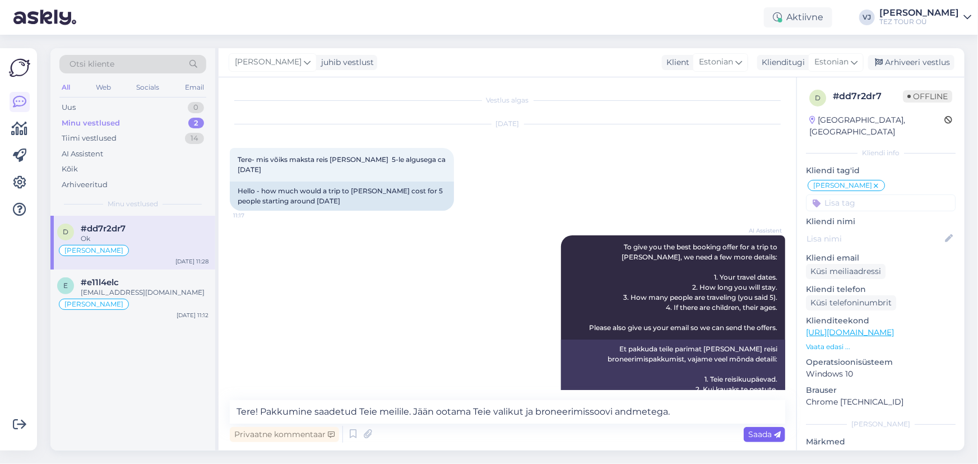
click at [762, 435] on span "Saada" at bounding box center [764, 434] width 32 height 10
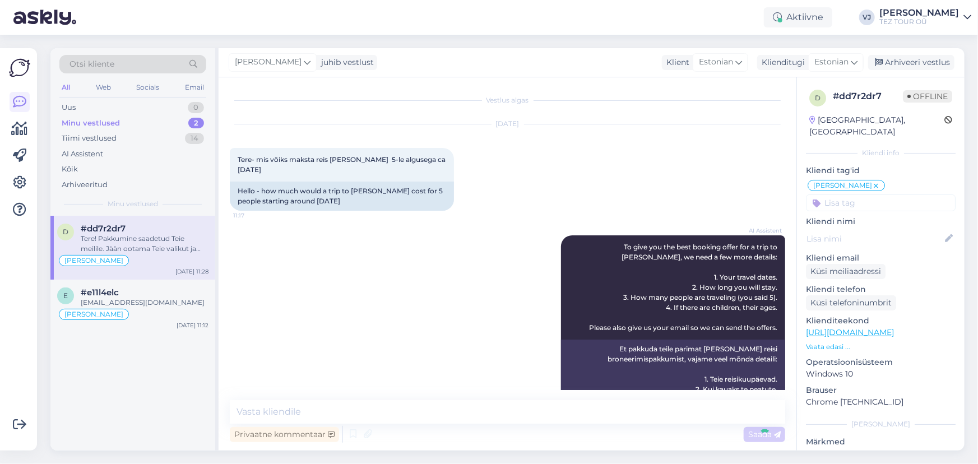
scroll to position [810, 0]
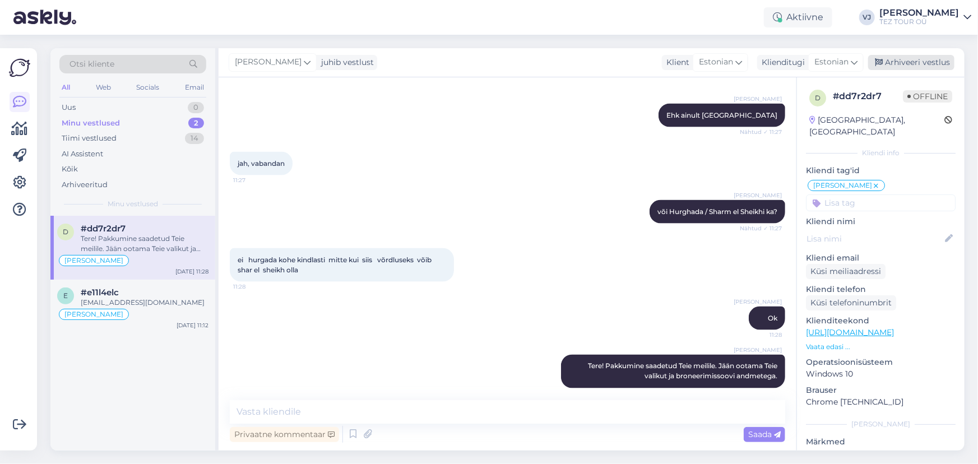
click at [915, 66] on div "Arhiveeri vestlus" at bounding box center [911, 62] width 86 height 15
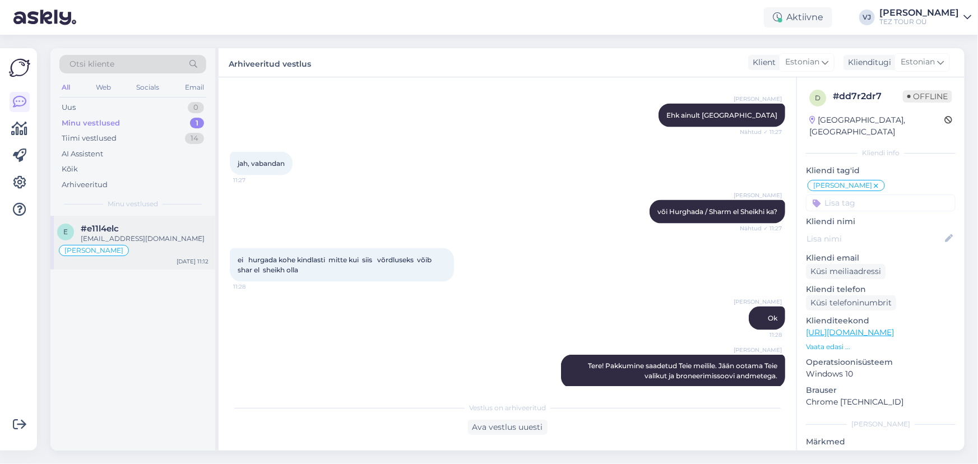
drag, startPoint x: 127, startPoint y: 240, endPoint x: 148, endPoint y: 248, distance: 22.7
click at [127, 239] on div "[EMAIL_ADDRESS][DOMAIN_NAME]" at bounding box center [145, 239] width 128 height 10
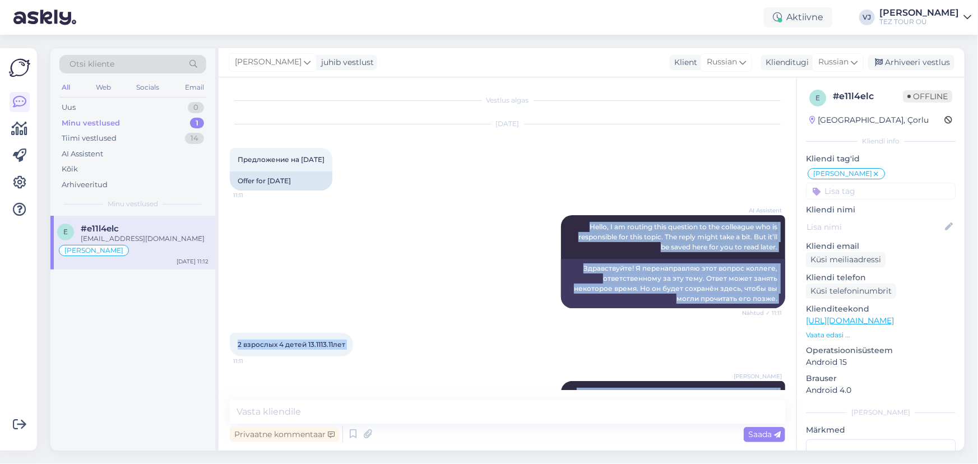
scroll to position [0, 0]
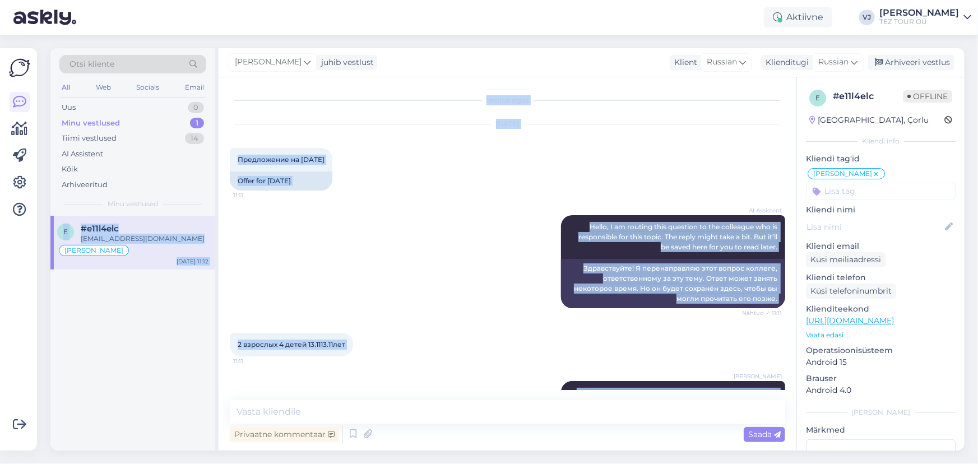
drag, startPoint x: 345, startPoint y: 363, endPoint x: 215, endPoint y: 139, distance: 258.8
click at [215, 139] on div "Otsi kliente All Web Socials Email Uus 0 Minu vestlused 1 Tiimi vestlused 14 AI…" at bounding box center [507, 249] width 914 height 402
click at [530, 266] on div "AI Assistent Hello, I am routing this question to the colleague who is responsi…" at bounding box center [507, 262] width 555 height 118
drag, startPoint x: 337, startPoint y: 369, endPoint x: 235, endPoint y: 153, distance: 238.3
click at [235, 153] on div "Vestlus algas [DATE] Предложение на [DATE] 11:11 Offer for [DATE] AI Assistent …" at bounding box center [512, 239] width 565 height 301
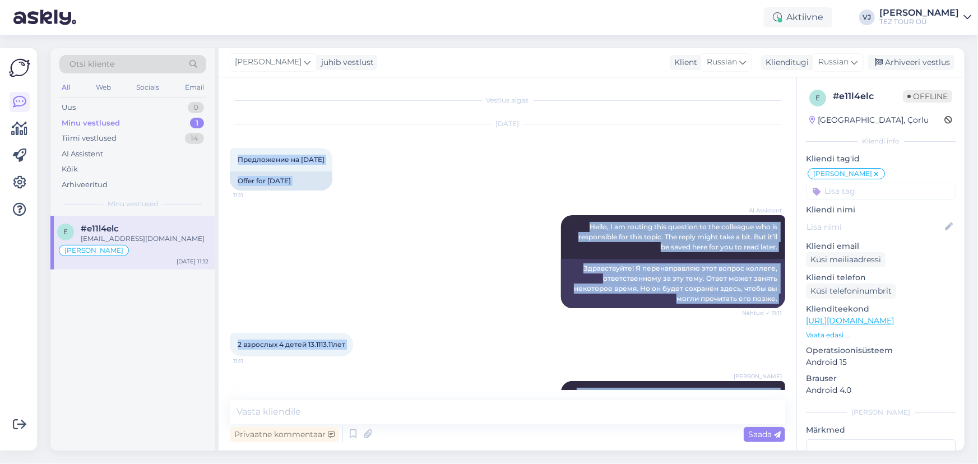
copy div "Loremipsumd si amet 8777 65:45 Conse adi Elit 6904 SE Doeiusmod Tempo, I ut lab…"
click at [442, 318] on div "AI Assistent Hello, I am routing this question to the colleague who is responsi…" at bounding box center [507, 262] width 555 height 118
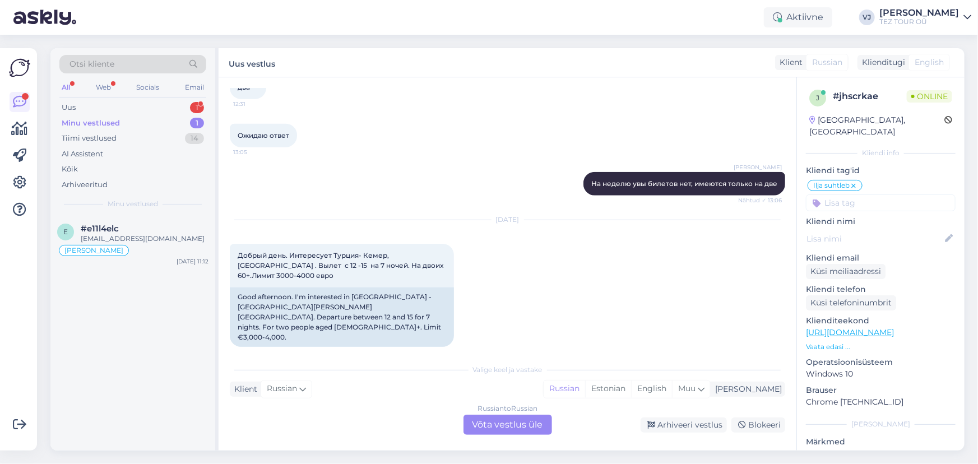
scroll to position [653, 0]
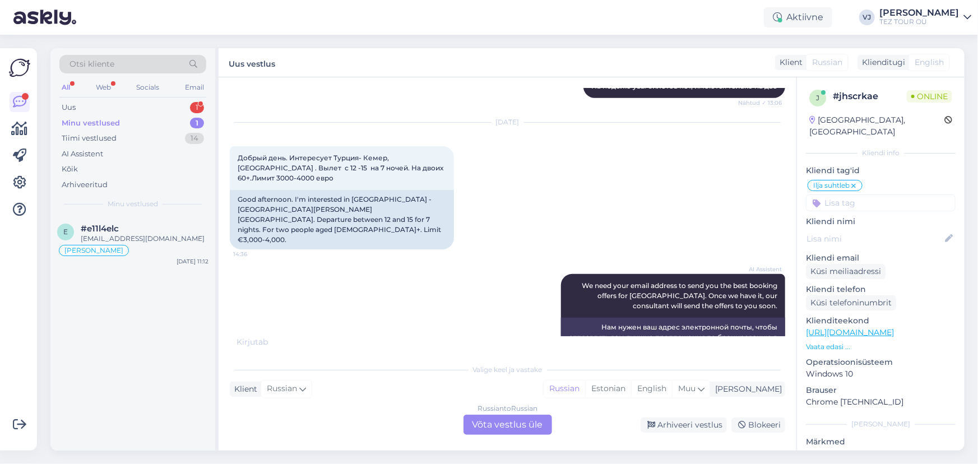
click at [508, 413] on div "Russian to Russian" at bounding box center [507, 408] width 60 height 10
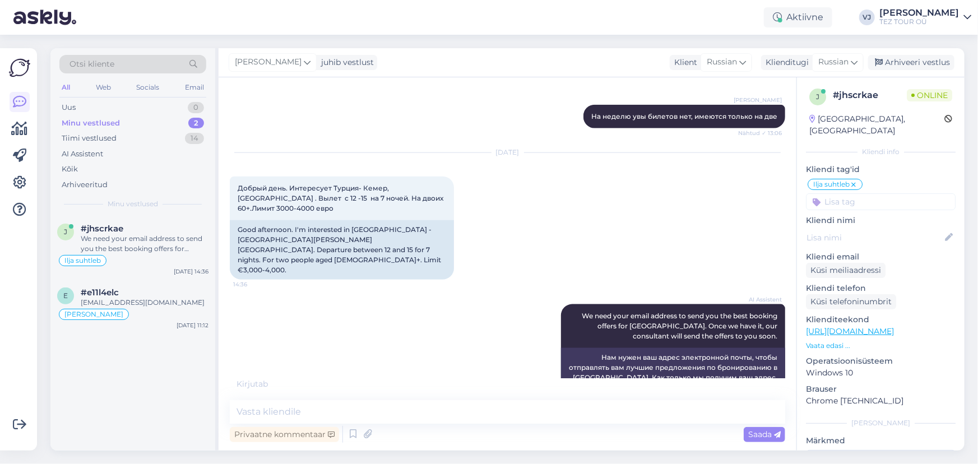
scroll to position [2, 0]
click at [840, 193] on input at bounding box center [881, 200] width 150 height 17
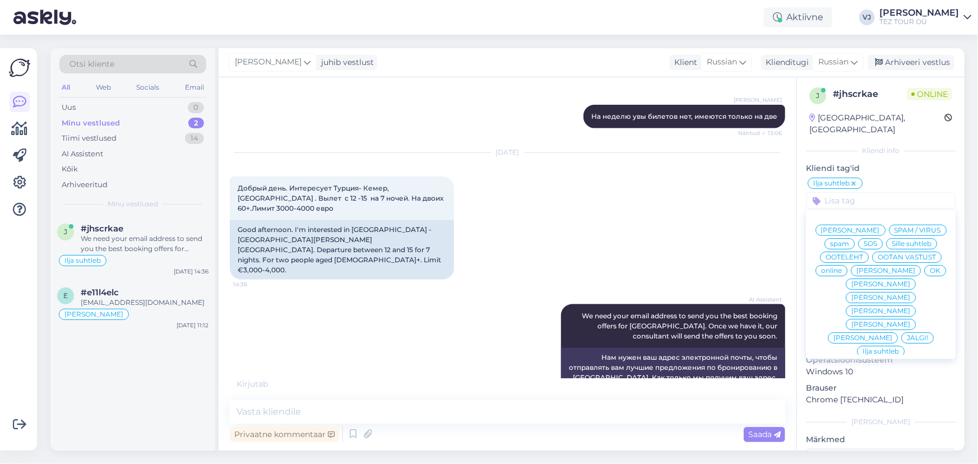
scroll to position [611, 0]
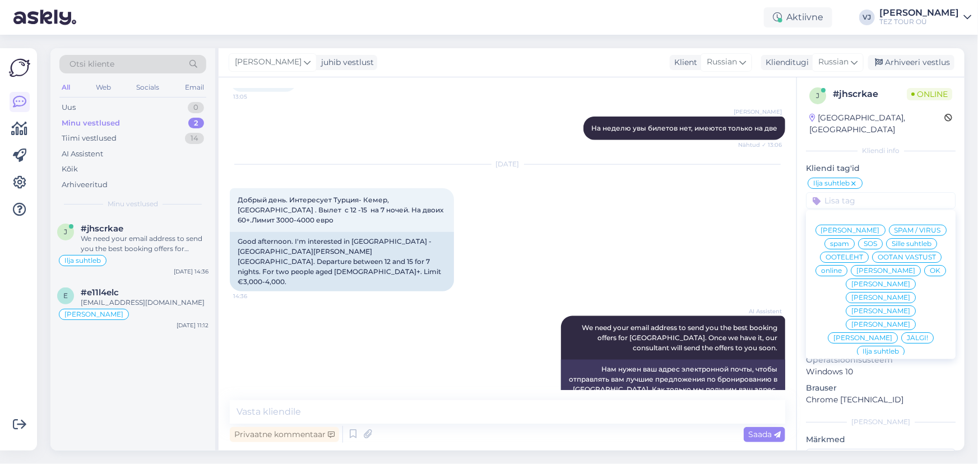
click at [880, 227] on span "[PERSON_NAME]" at bounding box center [850, 230] width 59 height 7
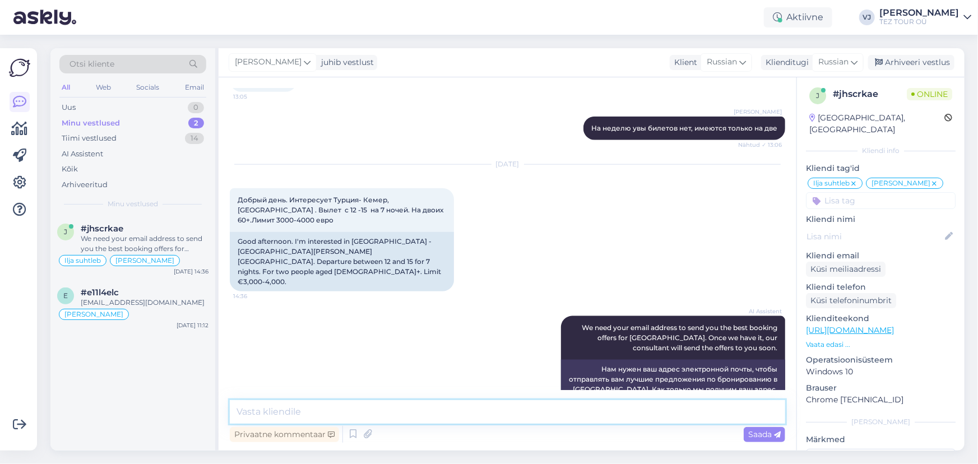
click at [382, 420] on textarea at bounding box center [507, 412] width 555 height 24
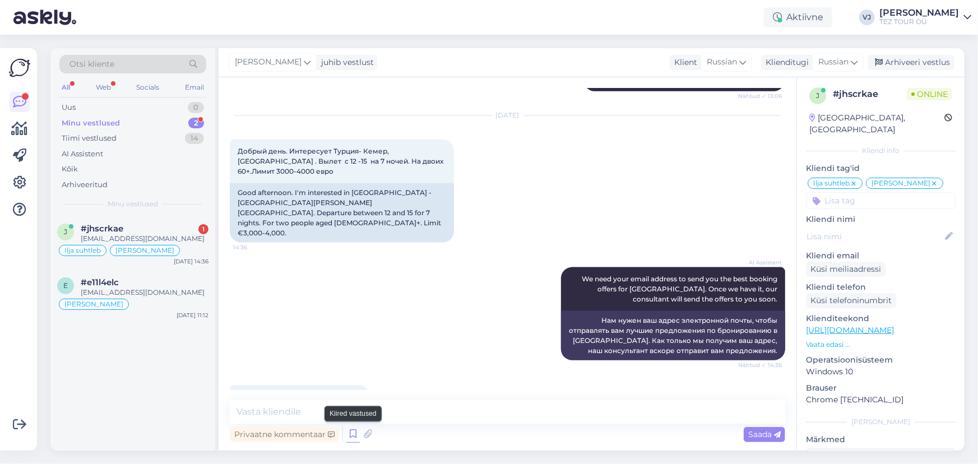
click at [355, 431] on icon at bounding box center [352, 434] width 13 height 17
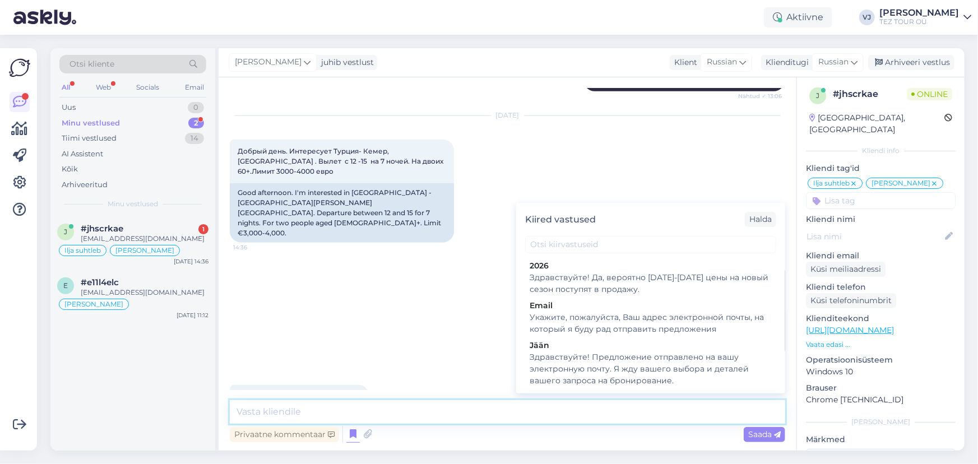
click at [296, 410] on textarea at bounding box center [507, 412] width 555 height 24
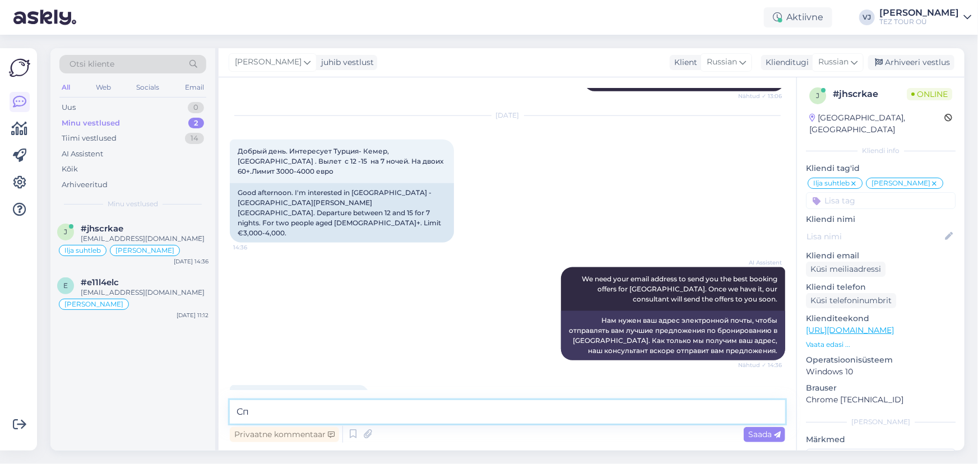
type textarea "С"
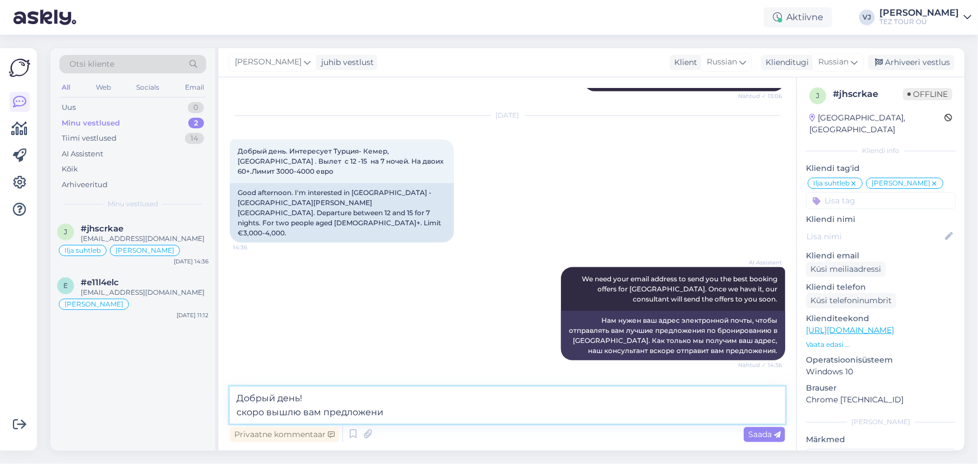
type textarea "Добрый день! скоро вышлю вам предложения"
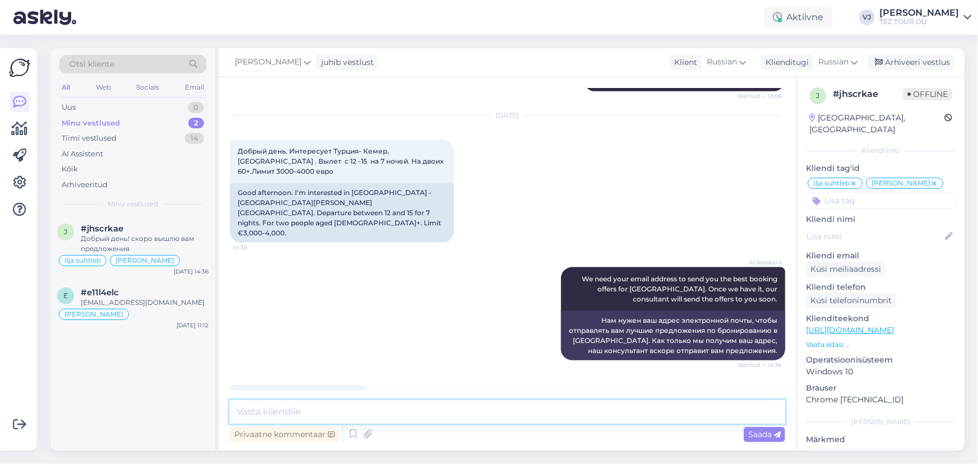
scroll to position [717, 0]
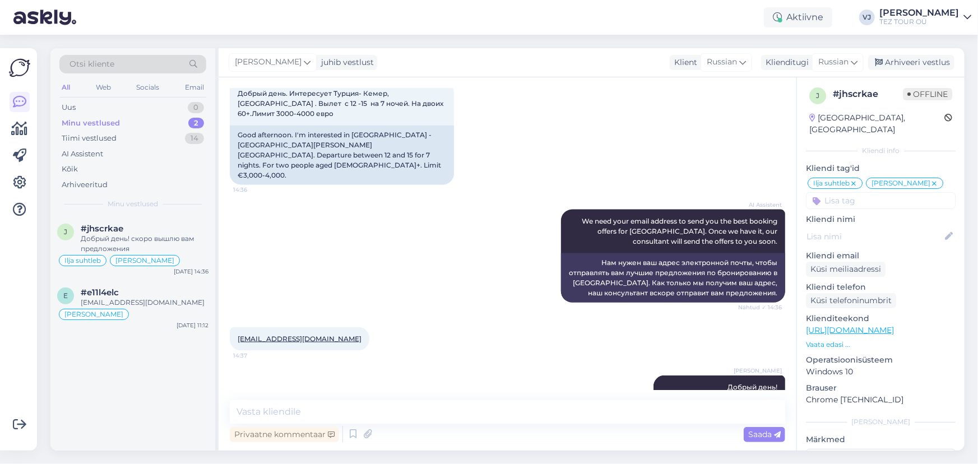
click at [121, 126] on div "Minu vestlused 2" at bounding box center [132, 123] width 147 height 16
click at [143, 297] on div "[EMAIL_ADDRESS][DOMAIN_NAME]" at bounding box center [145, 302] width 128 height 10
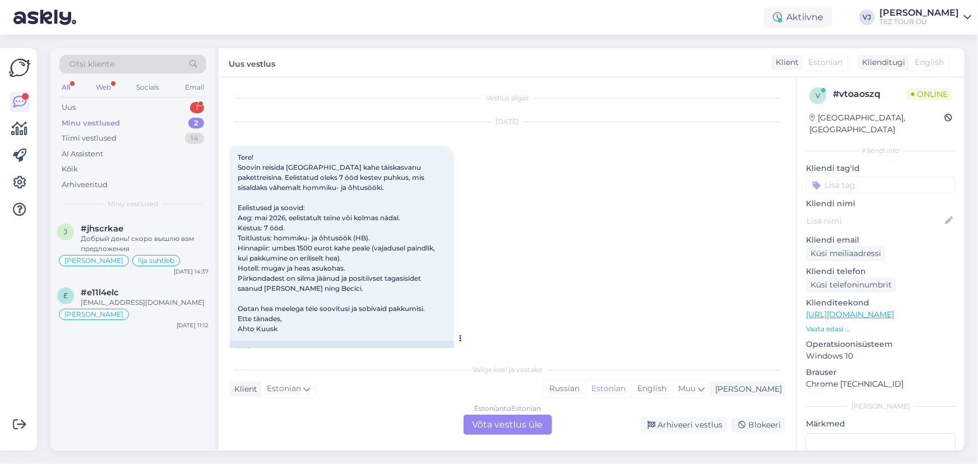
scroll to position [0, 0]
drag, startPoint x: 504, startPoint y: 431, endPoint x: 509, endPoint y: 427, distance: 6.7
click at [504, 431] on div "Estonian to Estonian Võta vestlus üle" at bounding box center [507, 425] width 89 height 20
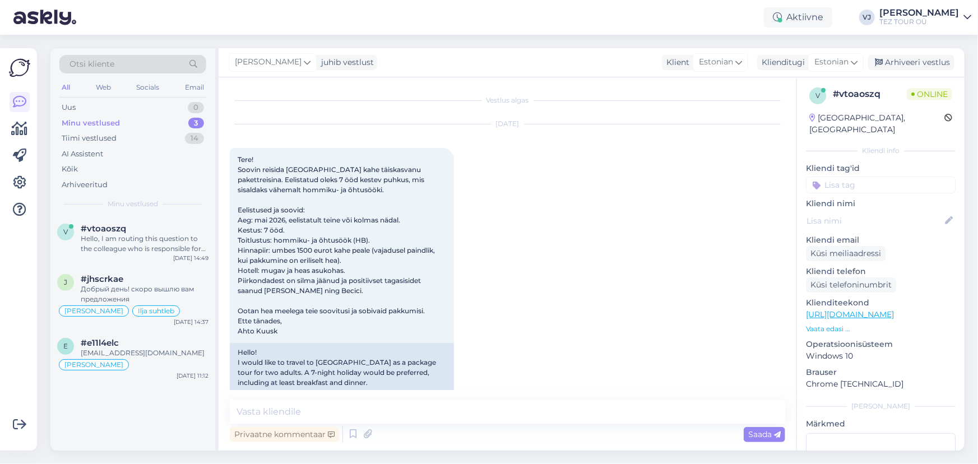
click at [901, 176] on input at bounding box center [881, 184] width 150 height 17
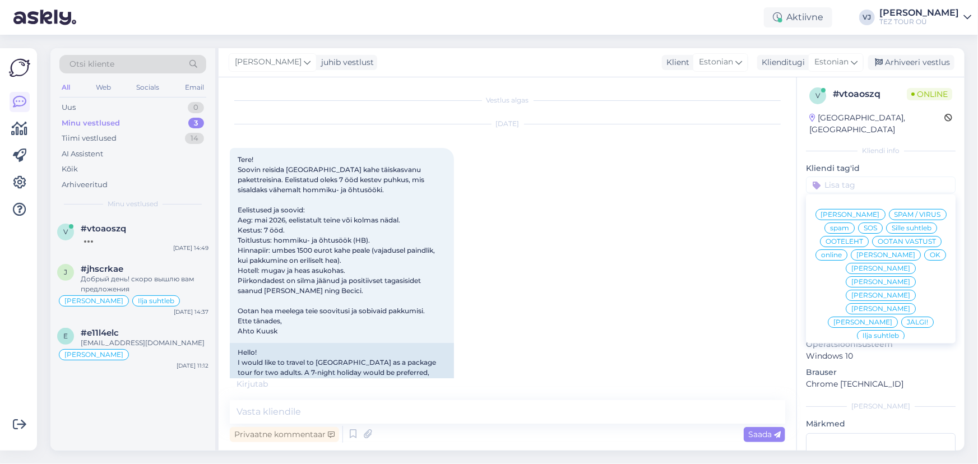
click at [880, 211] on span "[PERSON_NAME]" at bounding box center [850, 214] width 59 height 7
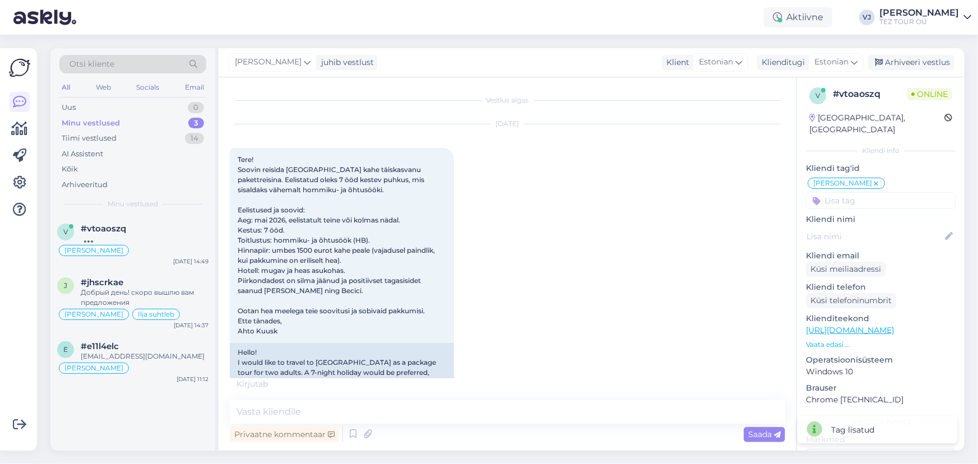
click at [430, 438] on div "Privaatne kommentaar Saada" at bounding box center [507, 434] width 555 height 21
click at [425, 425] on div "Privaatne kommentaar Saada" at bounding box center [507, 434] width 555 height 21
click at [427, 410] on textarea at bounding box center [507, 412] width 555 height 24
type textarea "Tere päevast!"
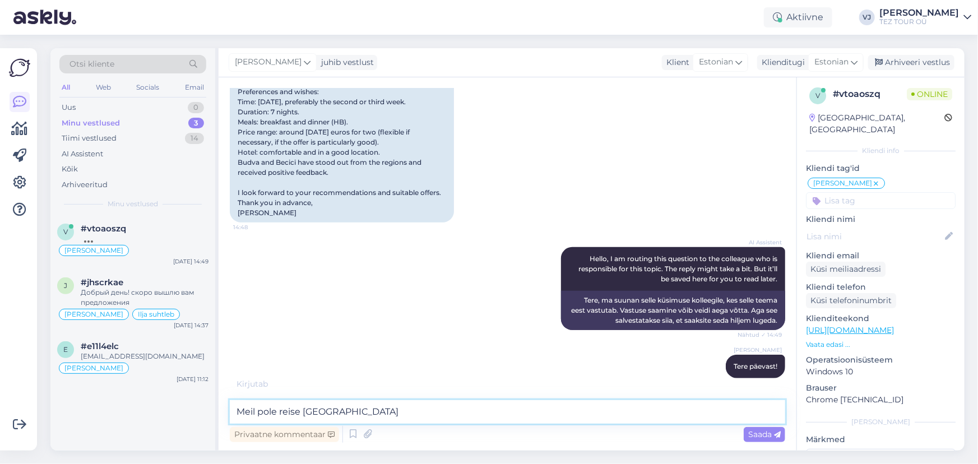
scroll to position [323, 0]
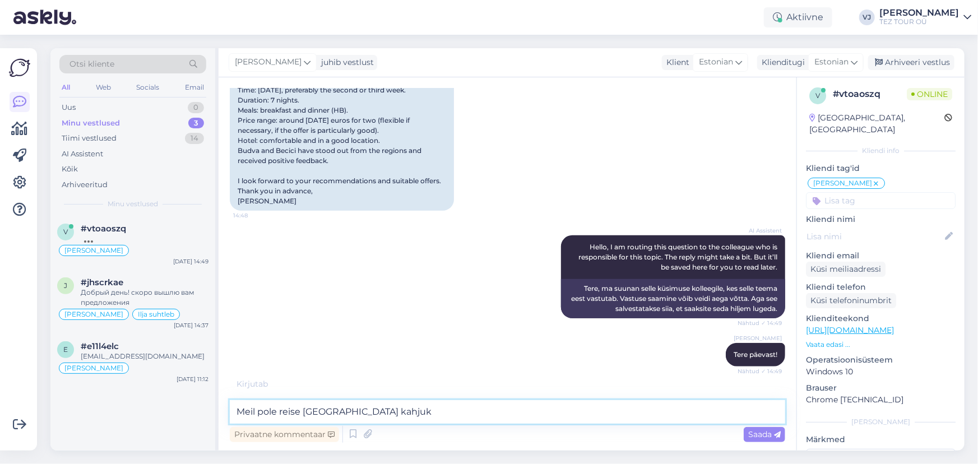
type textarea "Meil pole reise [GEOGRAPHIC_DATA] kahjuks"
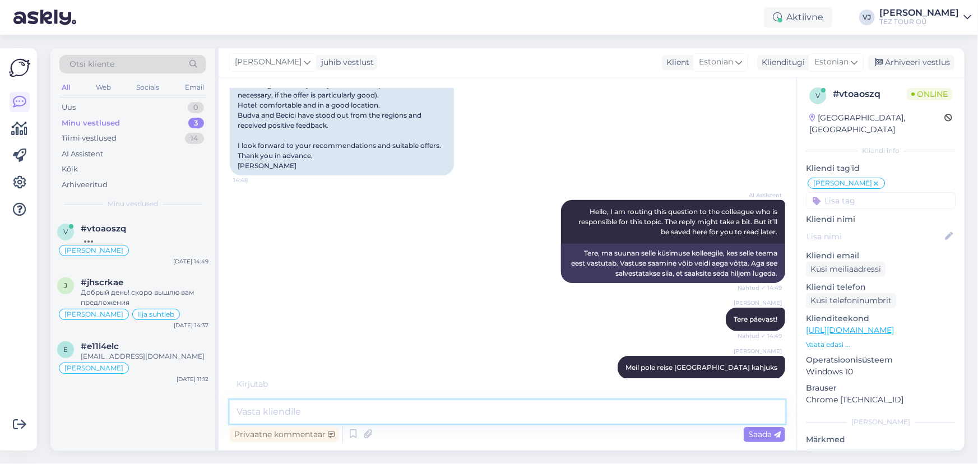
scroll to position [370, 0]
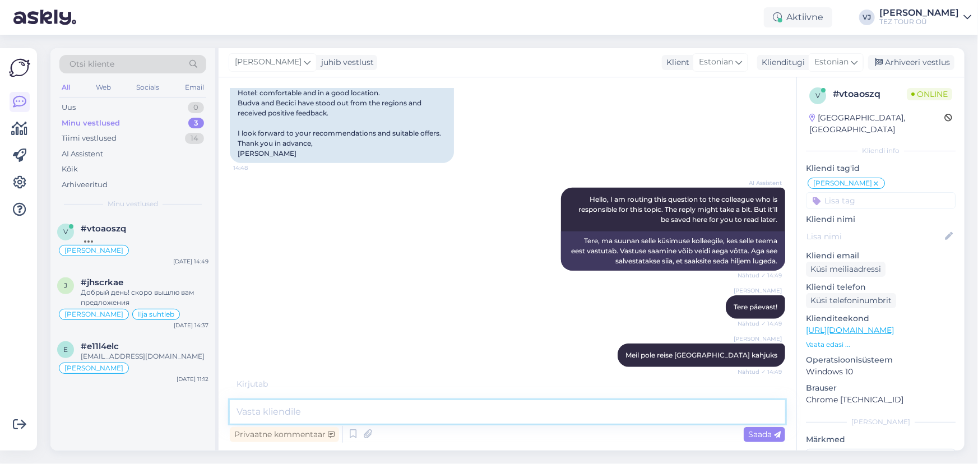
click at [564, 421] on textarea at bounding box center [507, 412] width 555 height 24
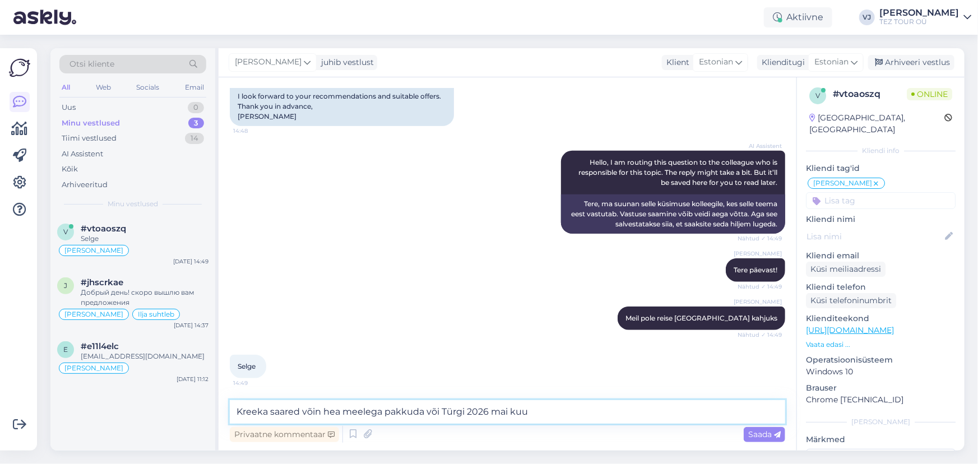
type textarea "Kreeka saared võin hea meelega pakkuda või Türgi 2026 mai kuus"
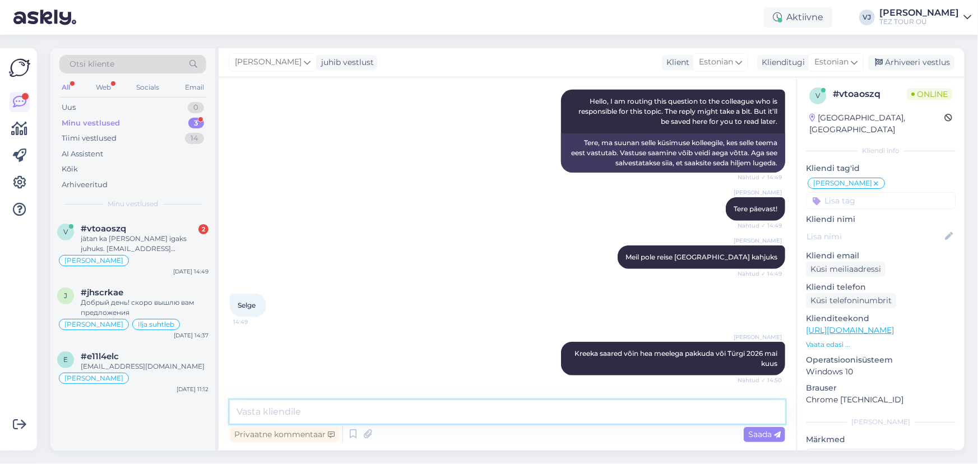
scroll to position [561, 0]
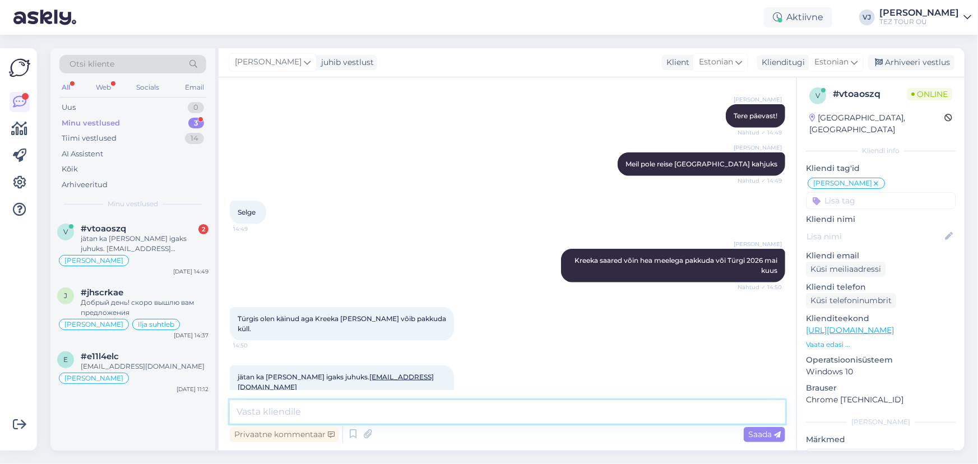
click at [390, 420] on textarea at bounding box center [507, 412] width 555 height 24
type textarea "Varsti saadan Teile reisipakkumised"
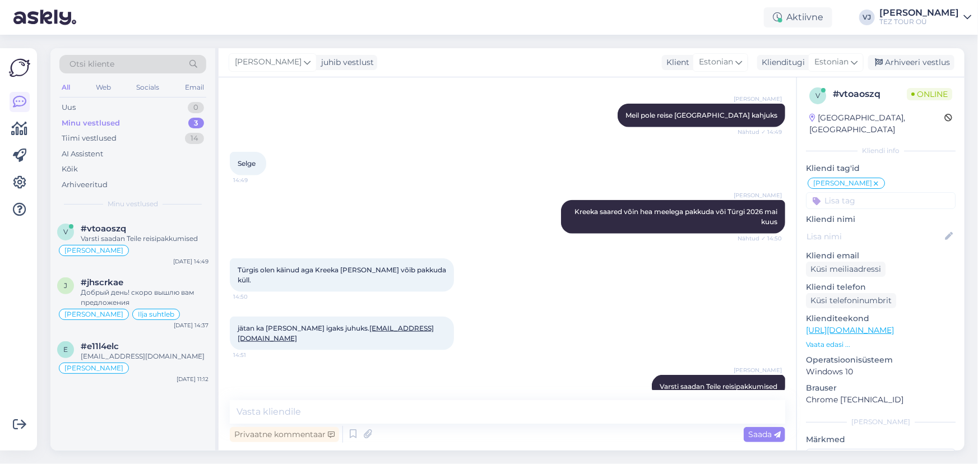
click at [105, 123] on div "Minu vestlused" at bounding box center [91, 123] width 58 height 11
click at [125, 396] on div "v #vtoaoszq Varsti saadan Teile reisipakkumised [PERSON_NAME] [DATE] 14:51 j #j…" at bounding box center [132, 333] width 165 height 235
click at [144, 373] on div "[PERSON_NAME]" at bounding box center [132, 367] width 151 height 13
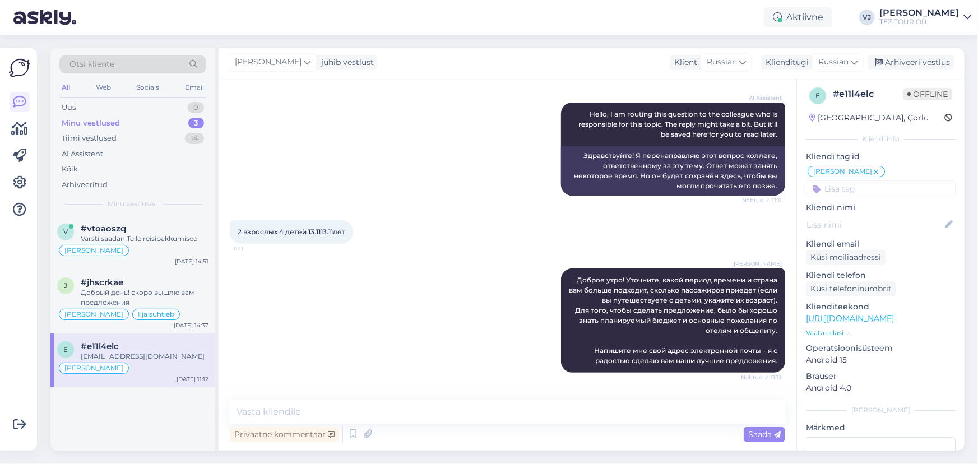
scroll to position [155, 0]
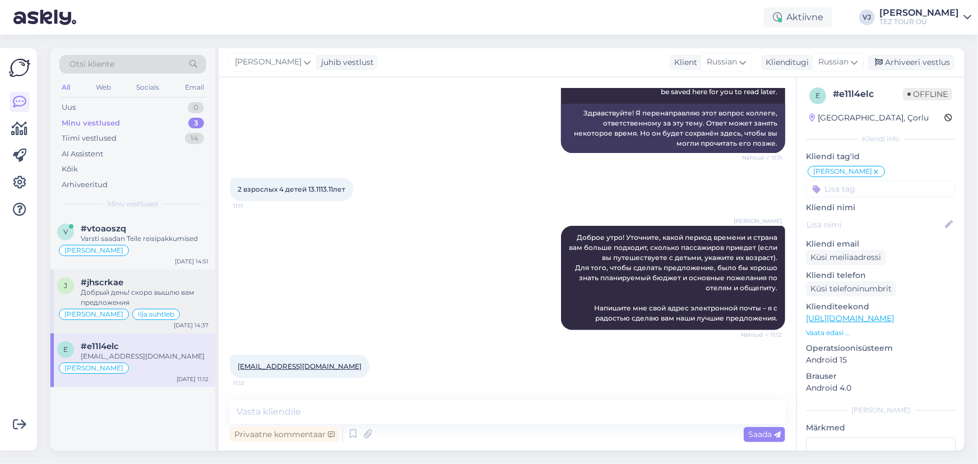
click at [127, 293] on div "Добрый день! скоро вышлю вам предложения" at bounding box center [145, 297] width 128 height 20
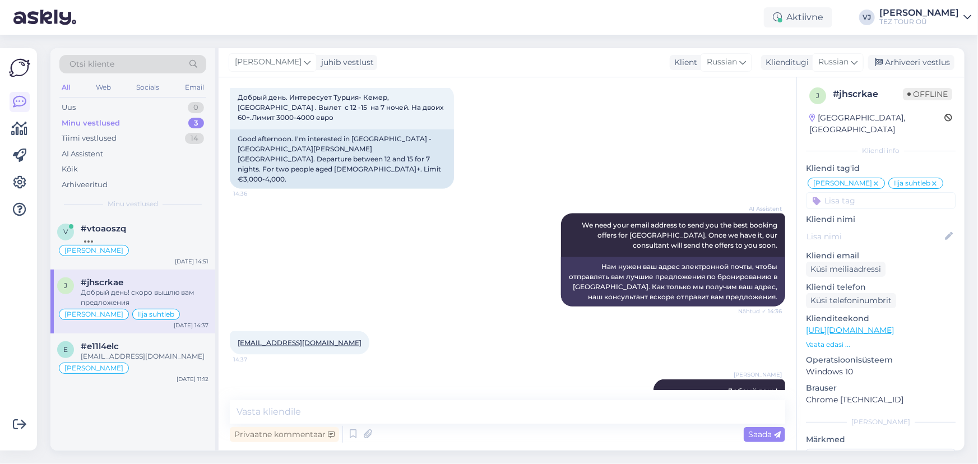
scroll to position [717, 0]
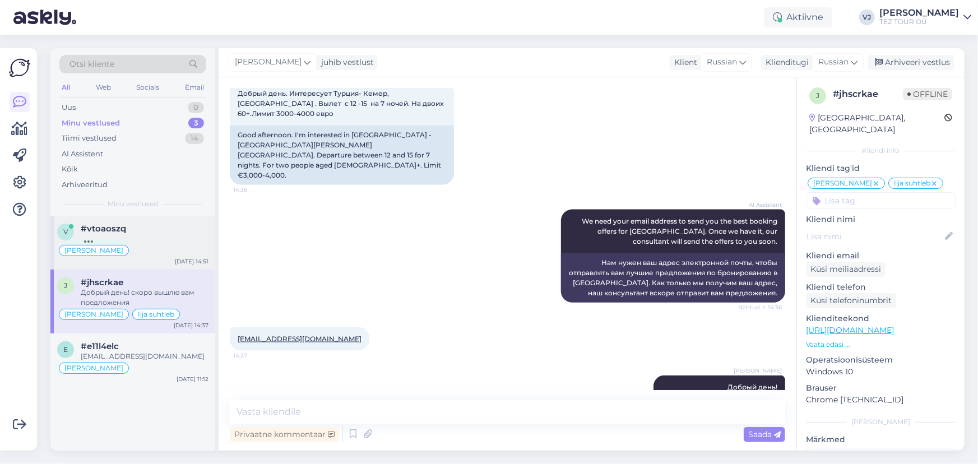
click at [152, 255] on div "[PERSON_NAME]" at bounding box center [132, 250] width 151 height 13
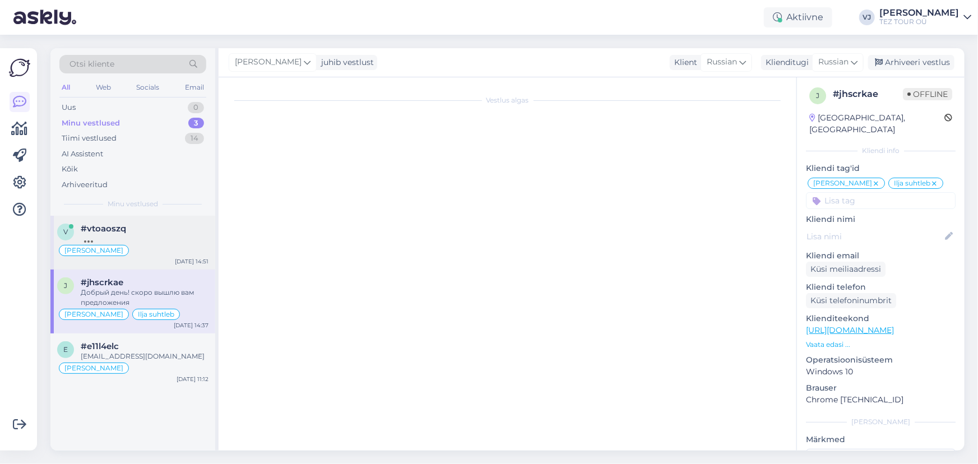
scroll to position [610, 0]
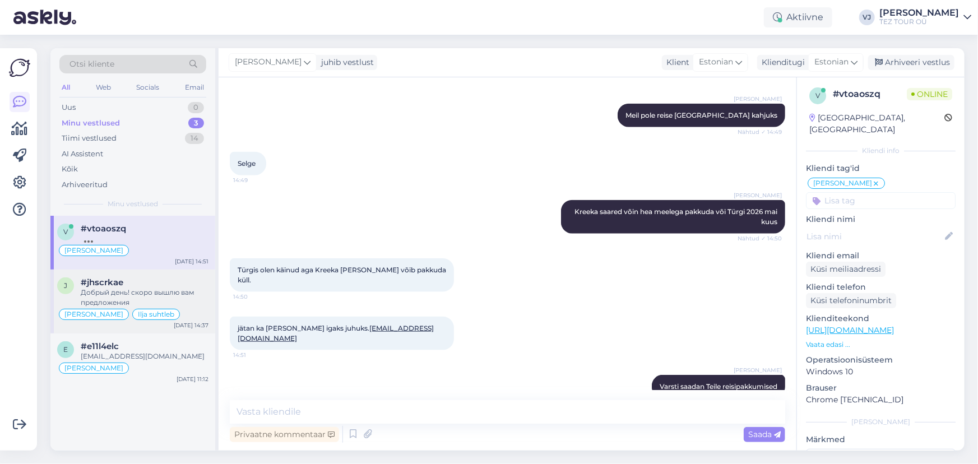
click at [101, 292] on div "Добрый день! скоро вышлю вам предложения" at bounding box center [145, 297] width 128 height 20
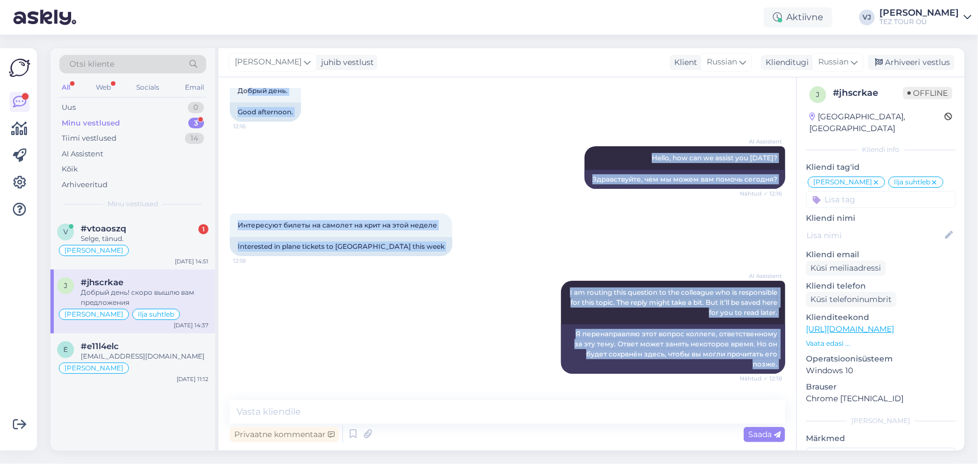
scroll to position [0, 0]
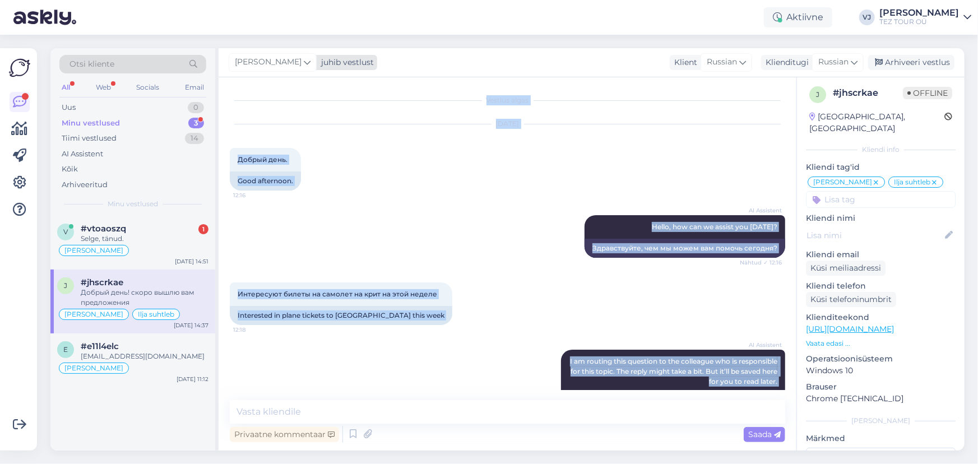
drag, startPoint x: 779, startPoint y: 369, endPoint x: 257, endPoint y: 55, distance: 608.9
click at [257, 55] on div "[PERSON_NAME] juhib vestlust Klient [DEMOGRAPHIC_DATA] Klienditugi Russian Arhi…" at bounding box center [591, 249] width 746 height 402
copy div "Loremi Dolorsi Ametconsect Adipisc Elitseddo eiusmod Tempori utlab Etd 8 8155 M…"
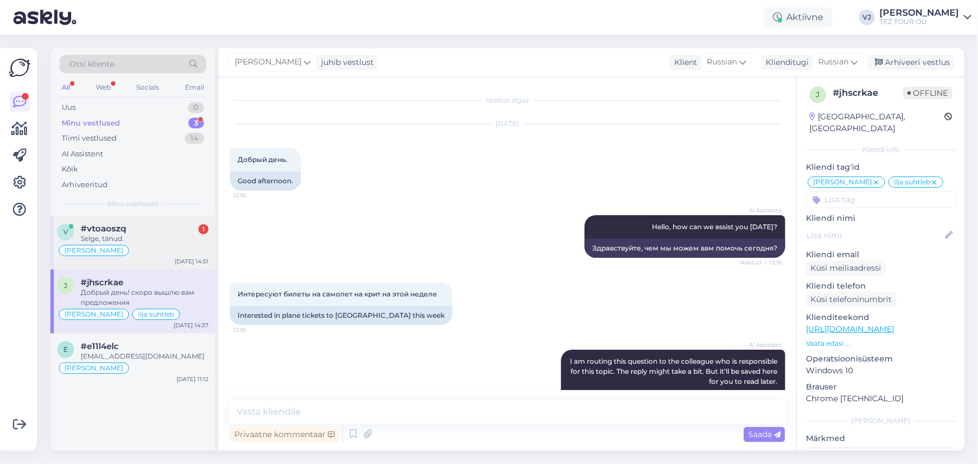
click at [142, 236] on div "Selge, tänud." at bounding box center [145, 239] width 128 height 10
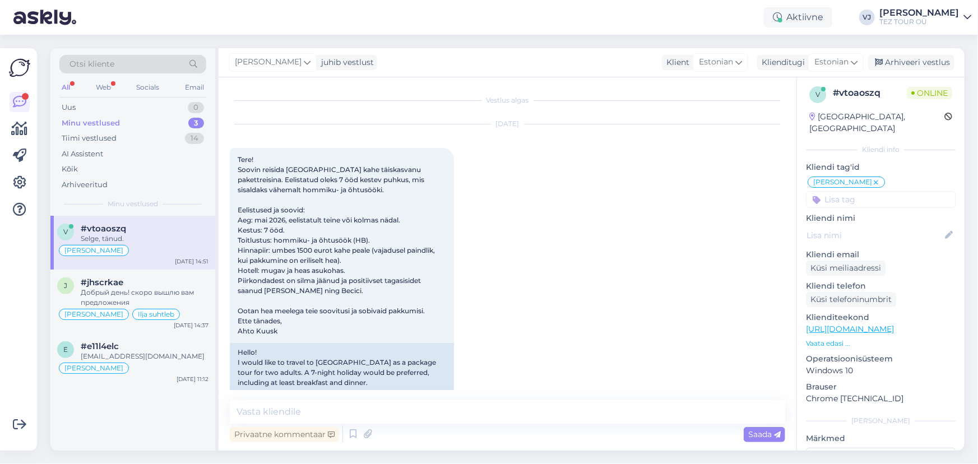
scroll to position [658, 0]
